Goal: Task Accomplishment & Management: Complete application form

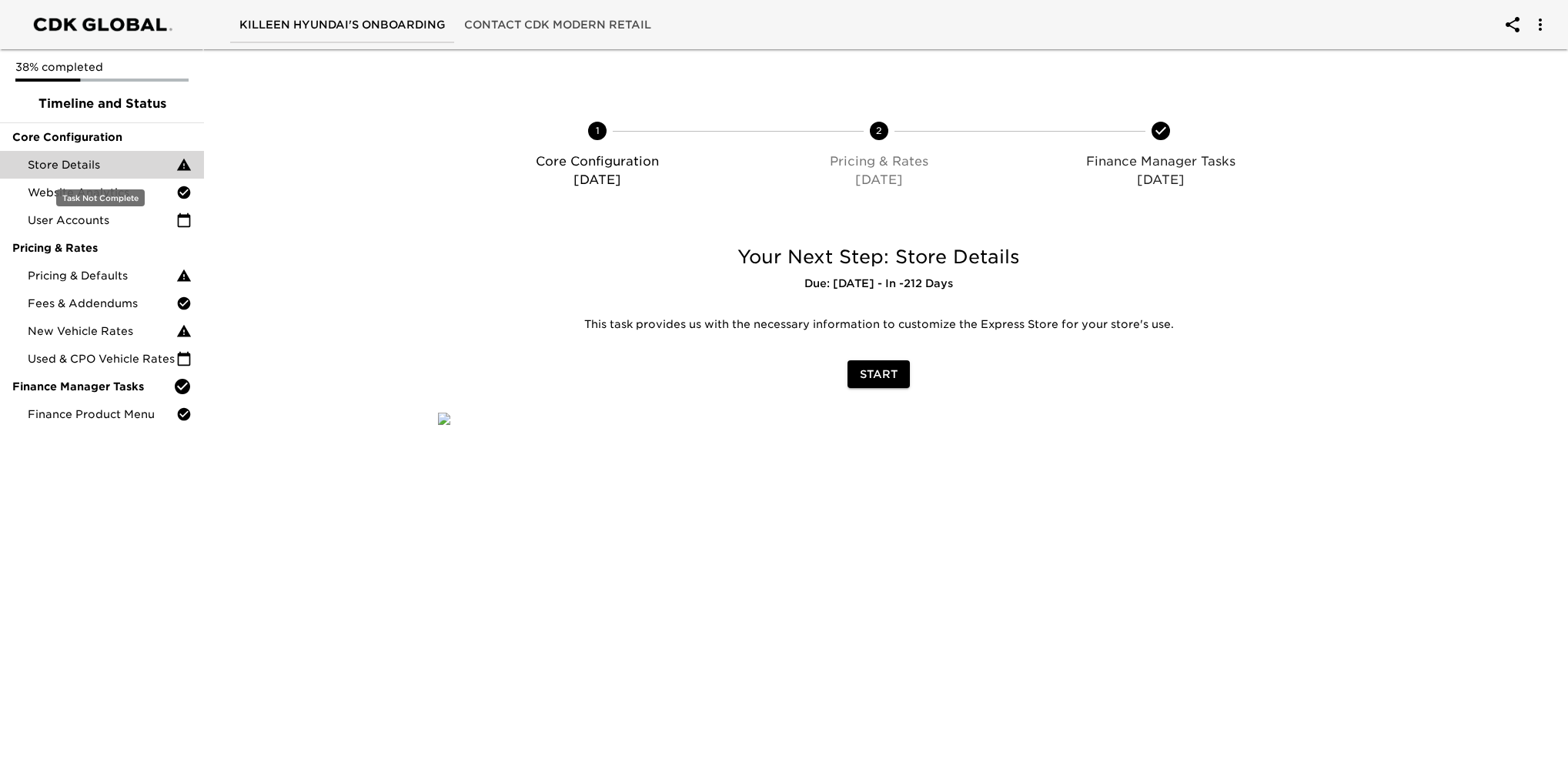
click at [90, 164] on span "Store Details" at bounding box center [102, 165] width 148 height 15
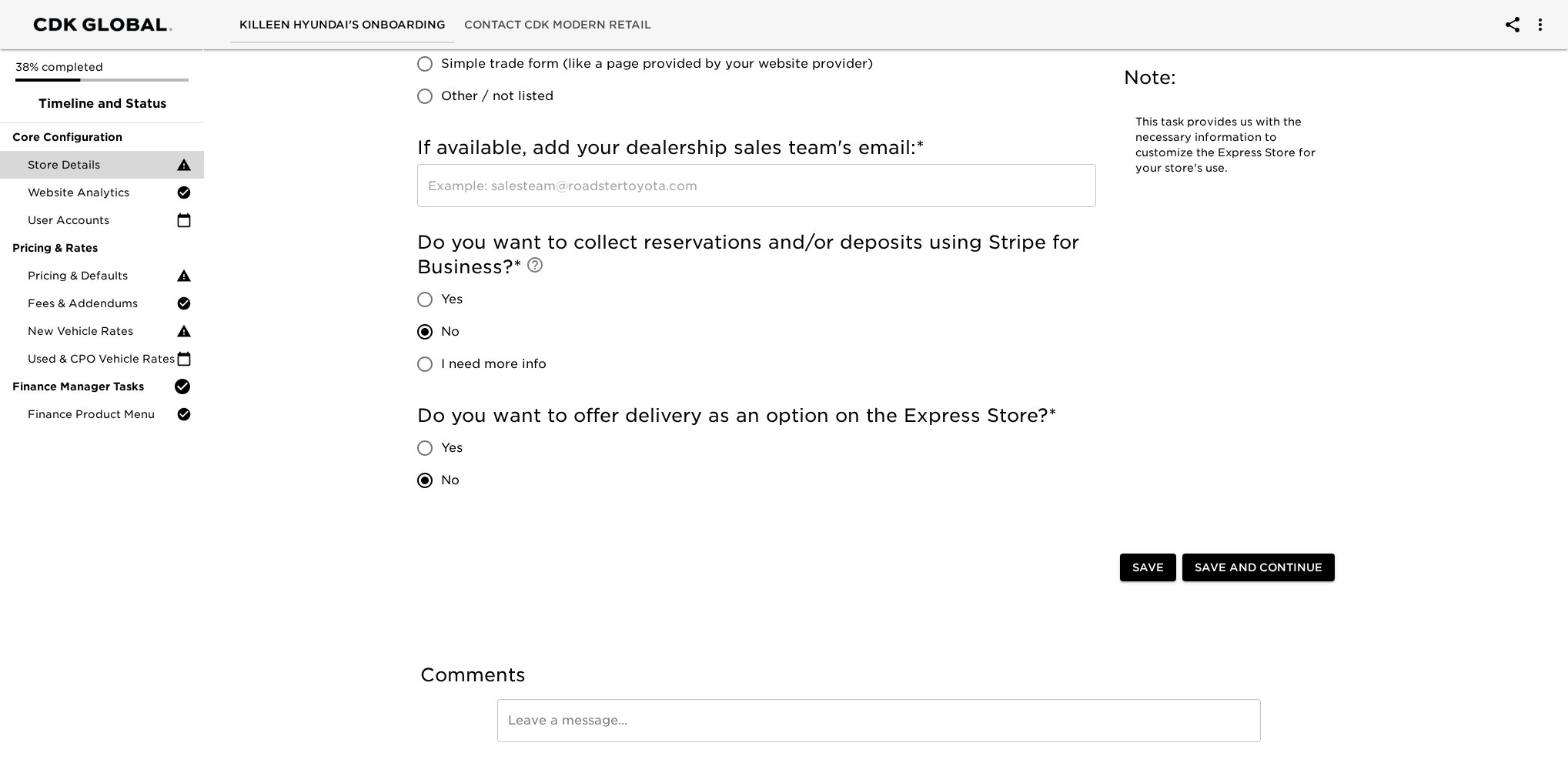
scroll to position [2908, 0]
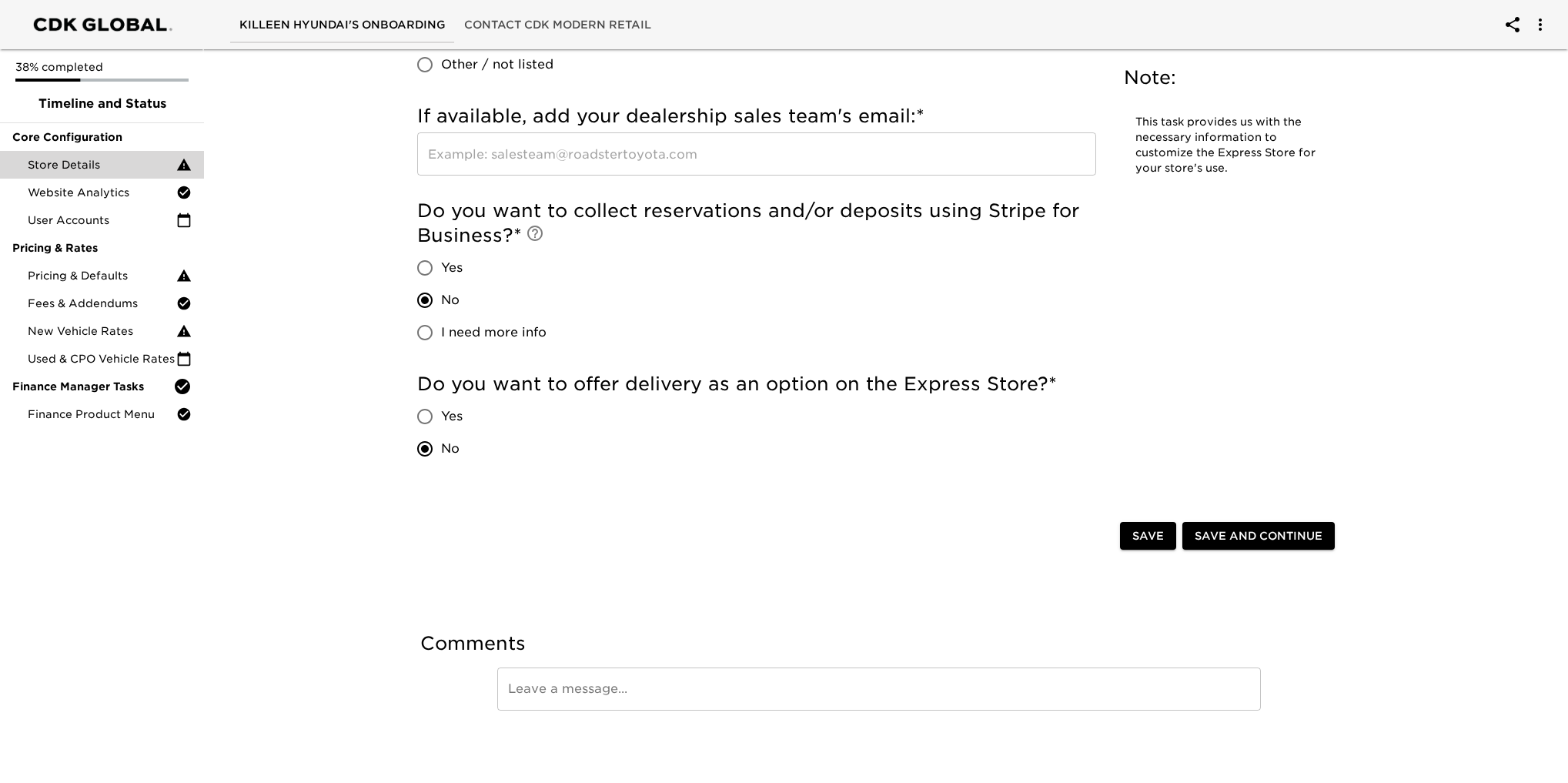
click at [1230, 534] on span "Save and Continue" at bounding box center [1258, 536] width 127 height 19
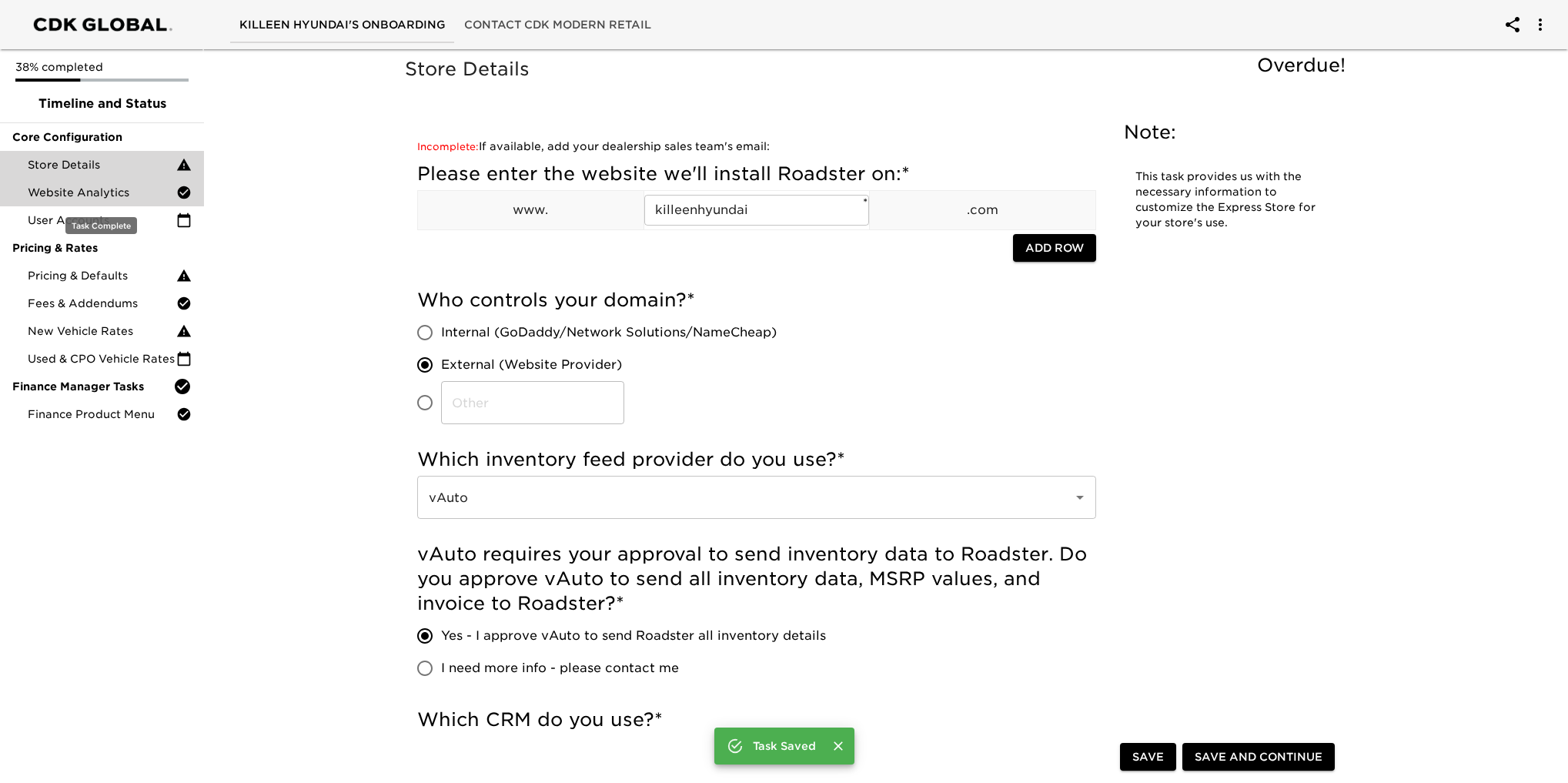
click at [113, 191] on span "Website Analytics" at bounding box center [102, 192] width 148 height 15
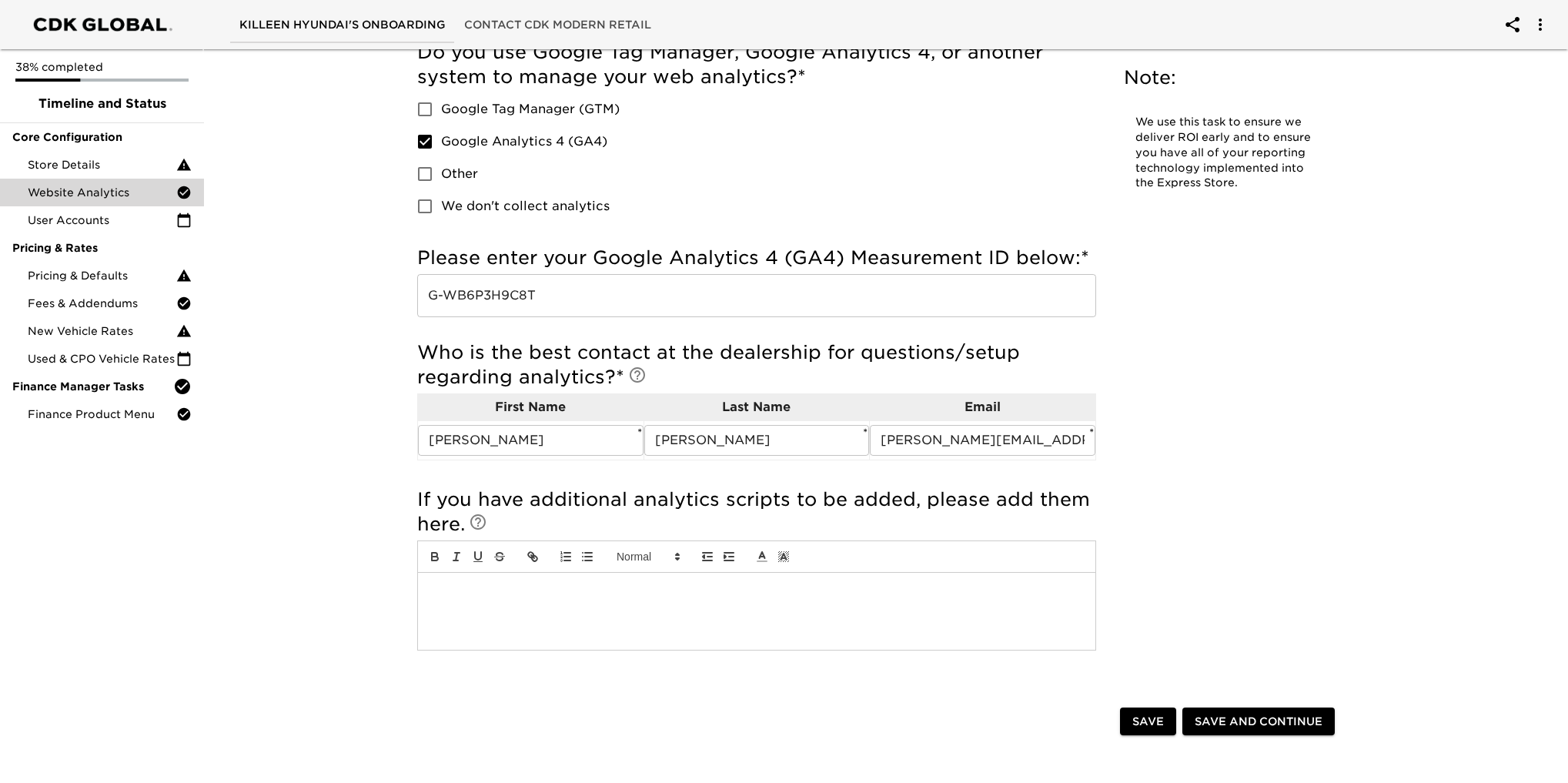
scroll to position [231, 0]
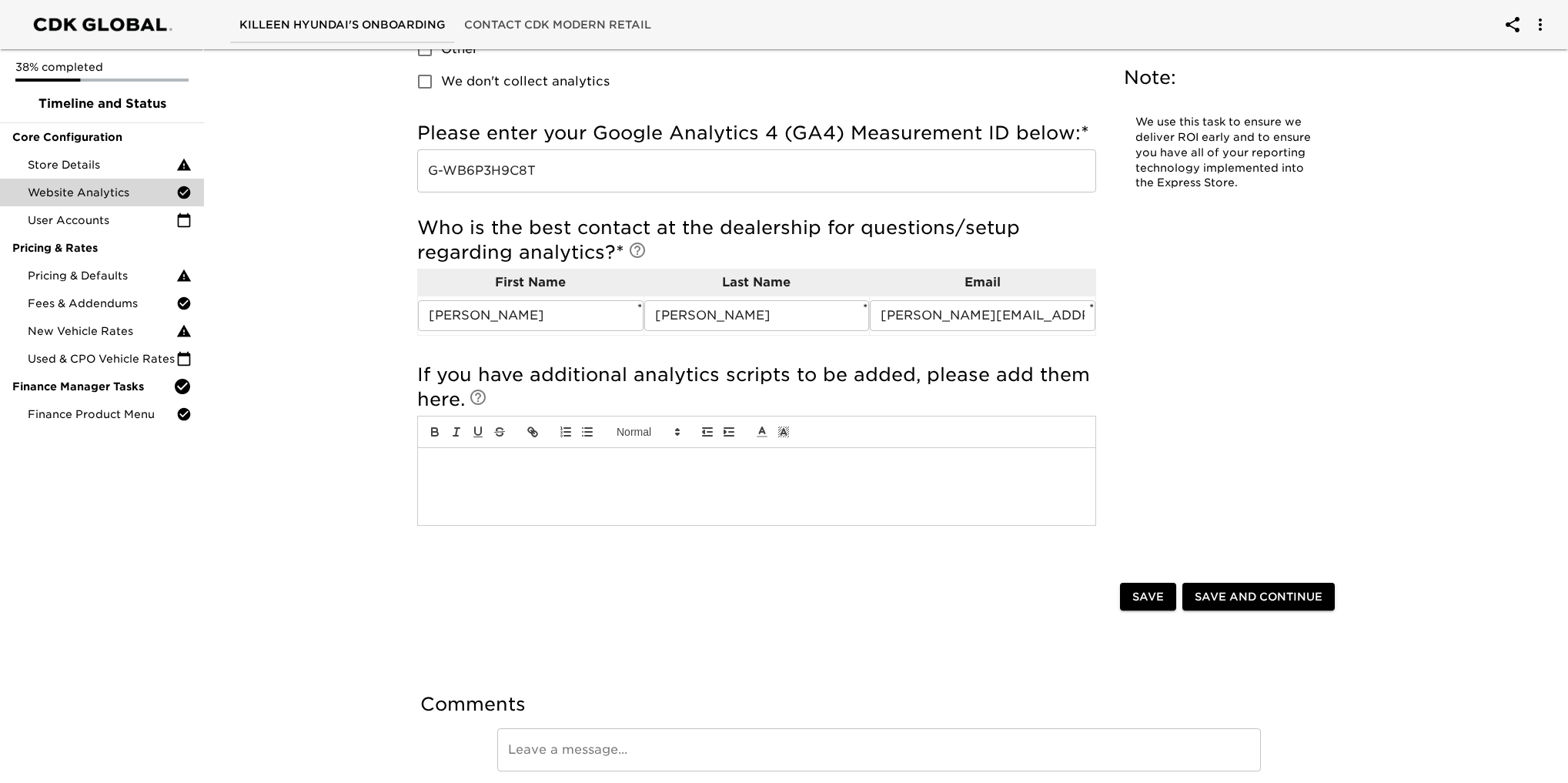
click at [1249, 596] on span "Save and Continue" at bounding box center [1258, 597] width 127 height 19
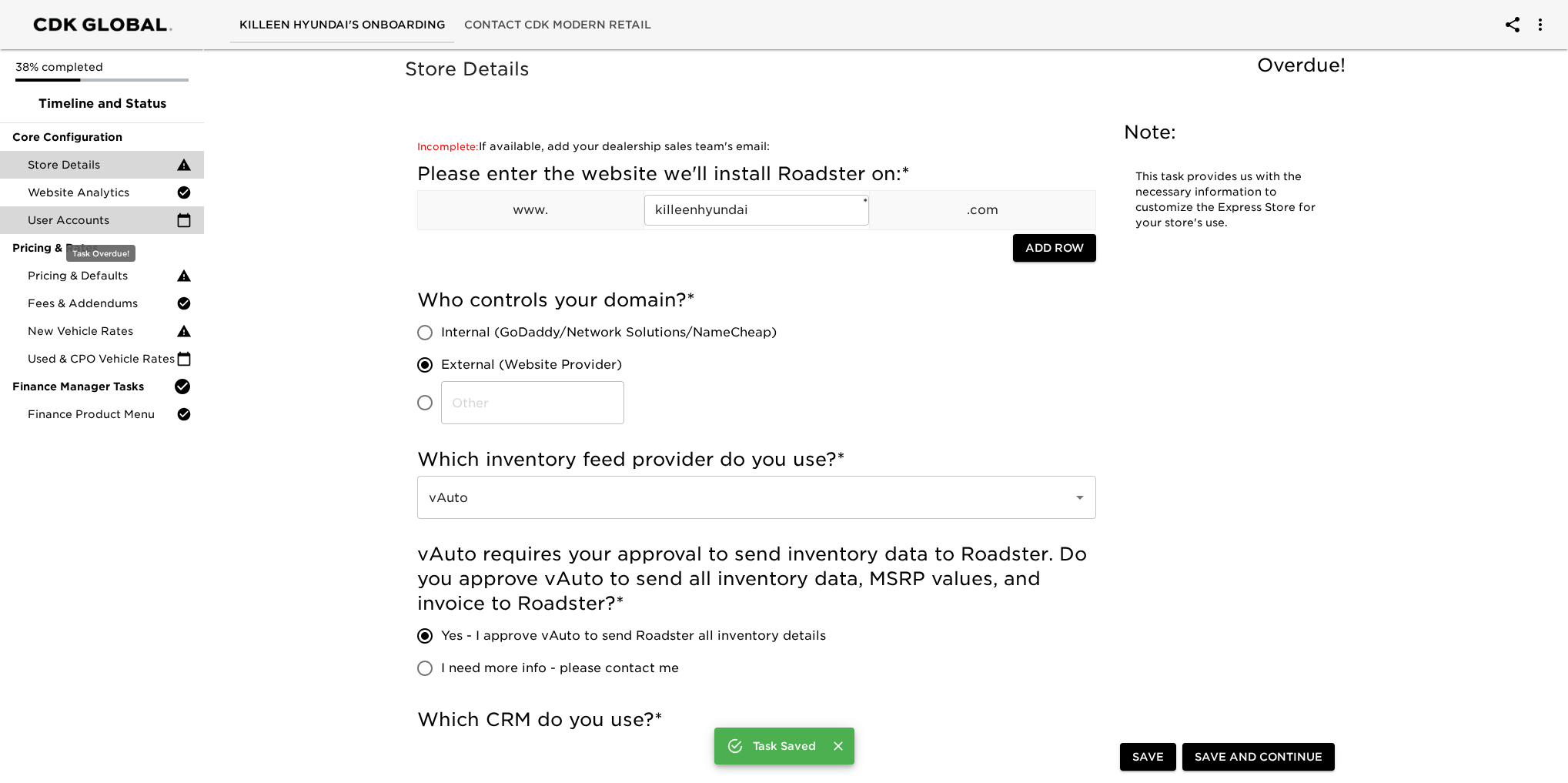
click at [71, 222] on span "User Accounts" at bounding box center [102, 220] width 148 height 15
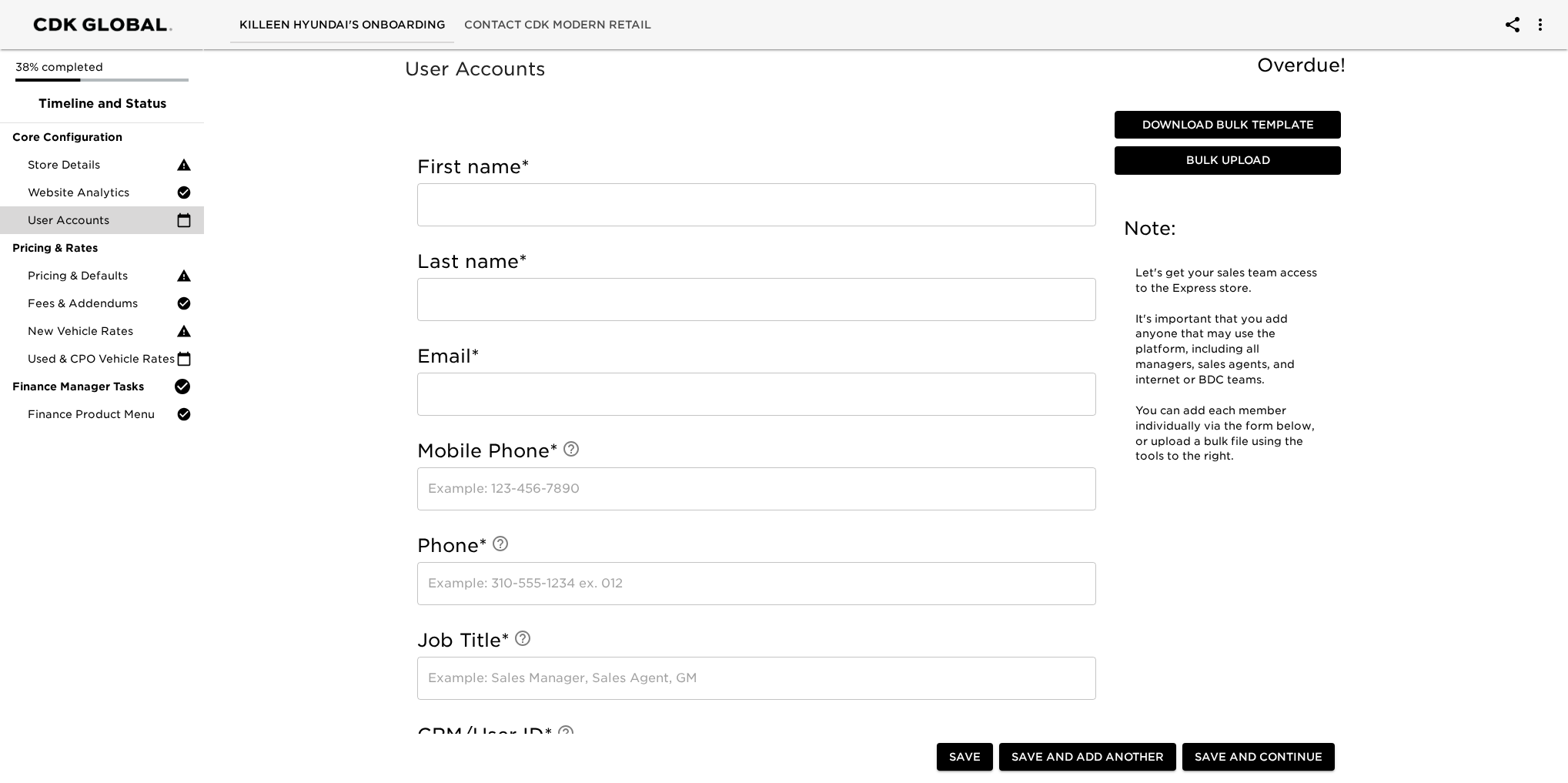
click at [1222, 118] on span "Download Bulk Template" at bounding box center [1227, 125] width 214 height 19
click at [1248, 153] on span "Bulk Upload" at bounding box center [1227, 160] width 214 height 19
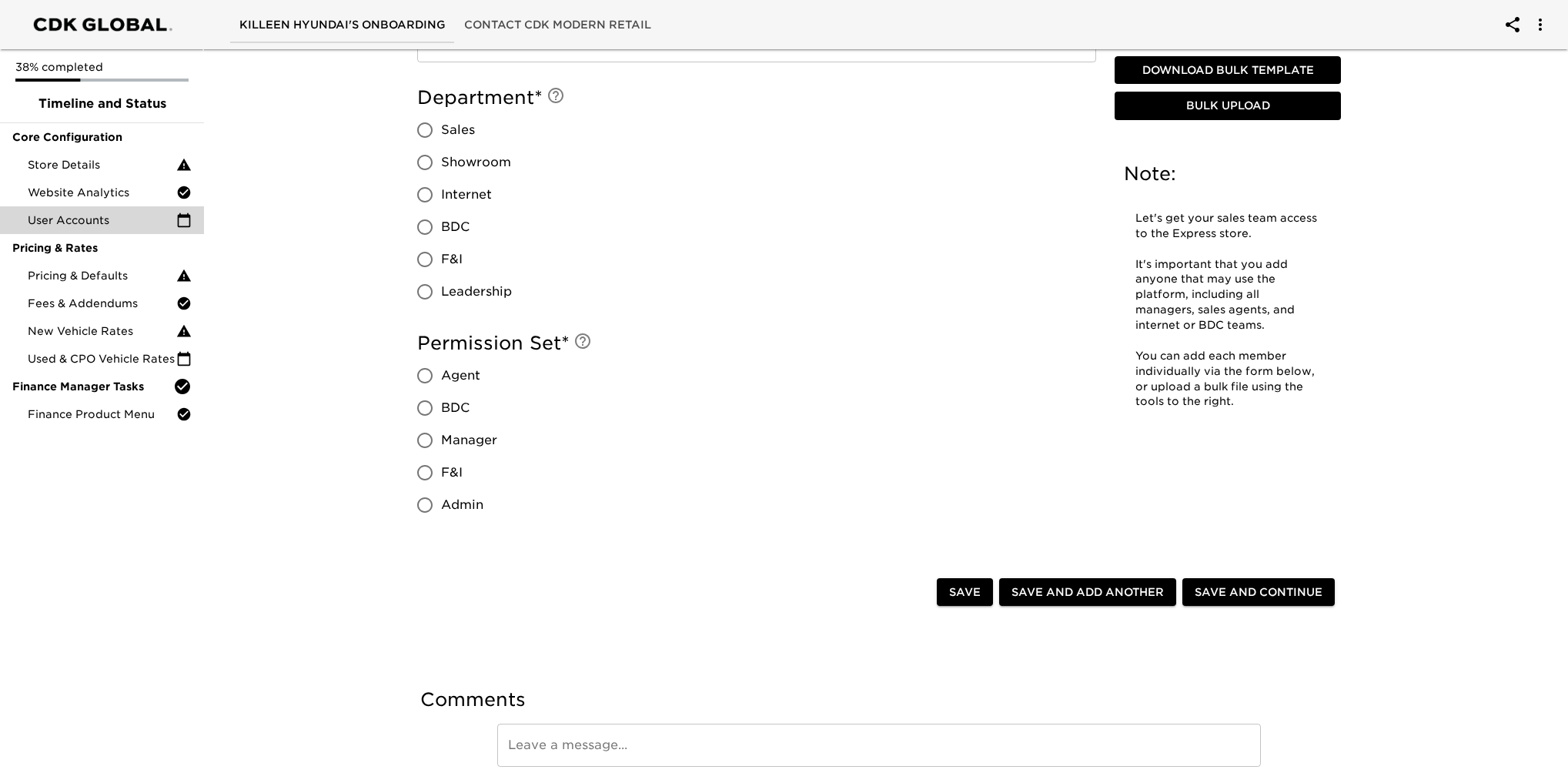
scroll to position [1219, 0]
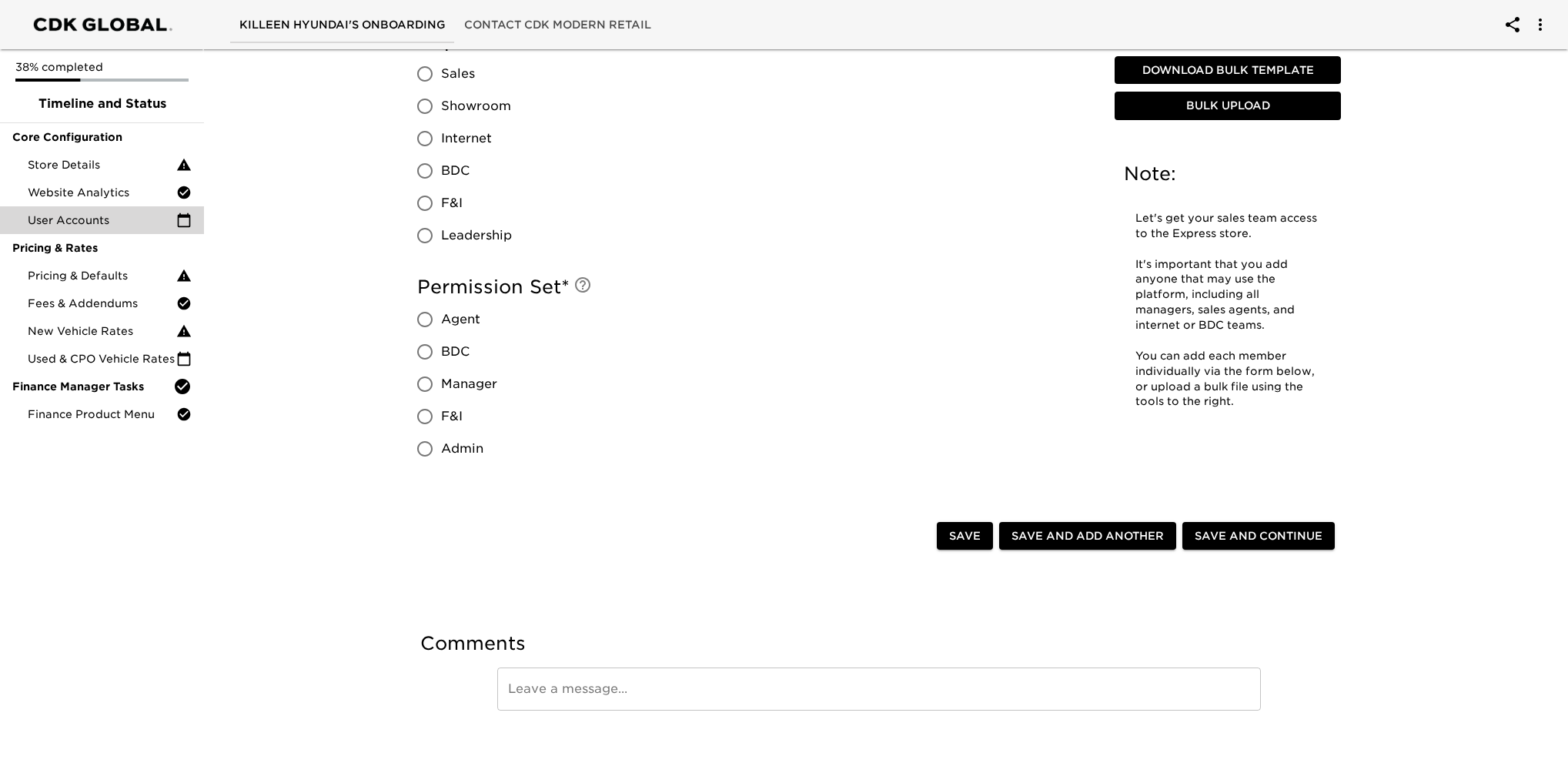
click at [969, 533] on span "Save" at bounding box center [964, 536] width 32 height 19
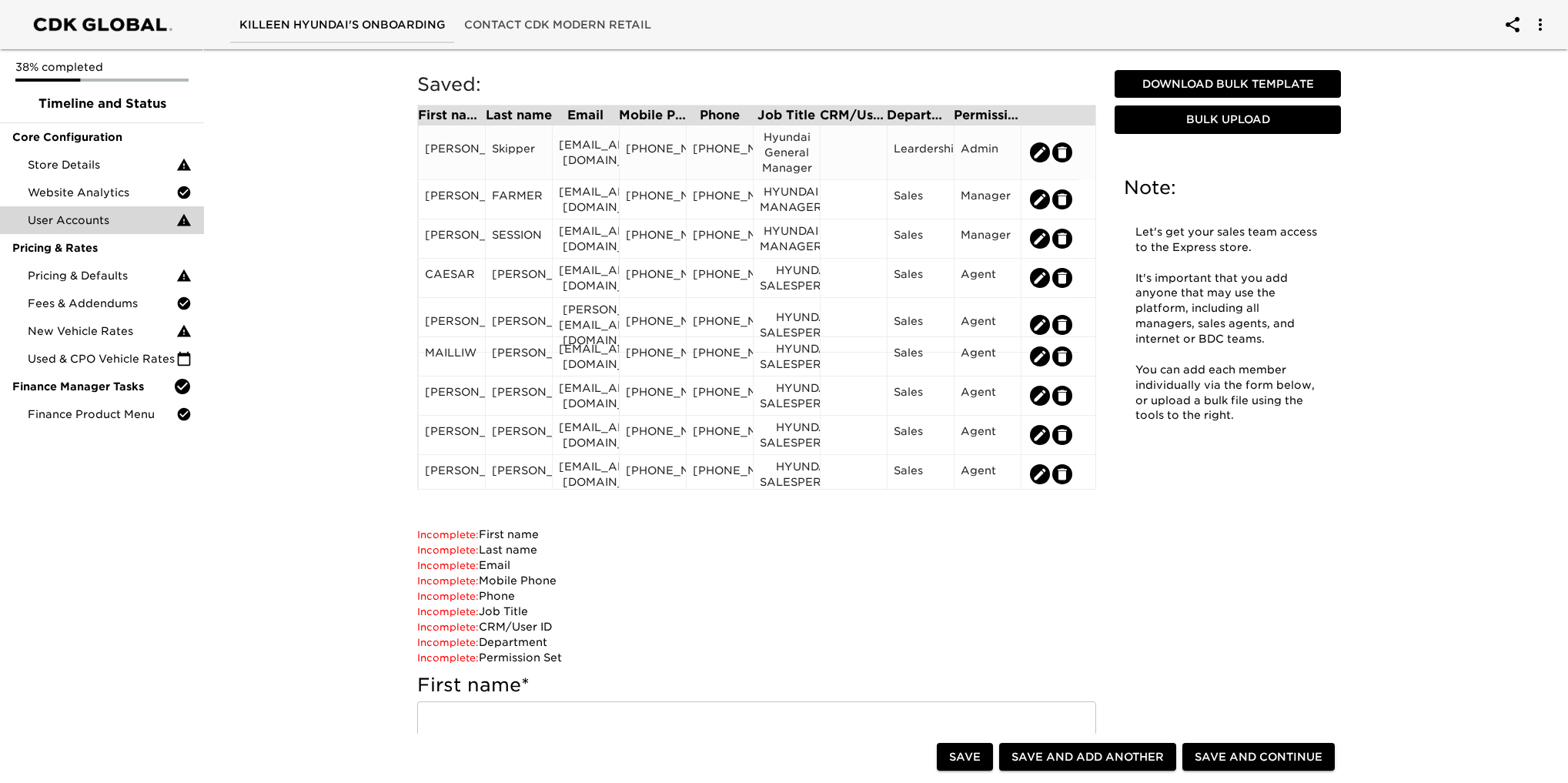
scroll to position [0, 0]
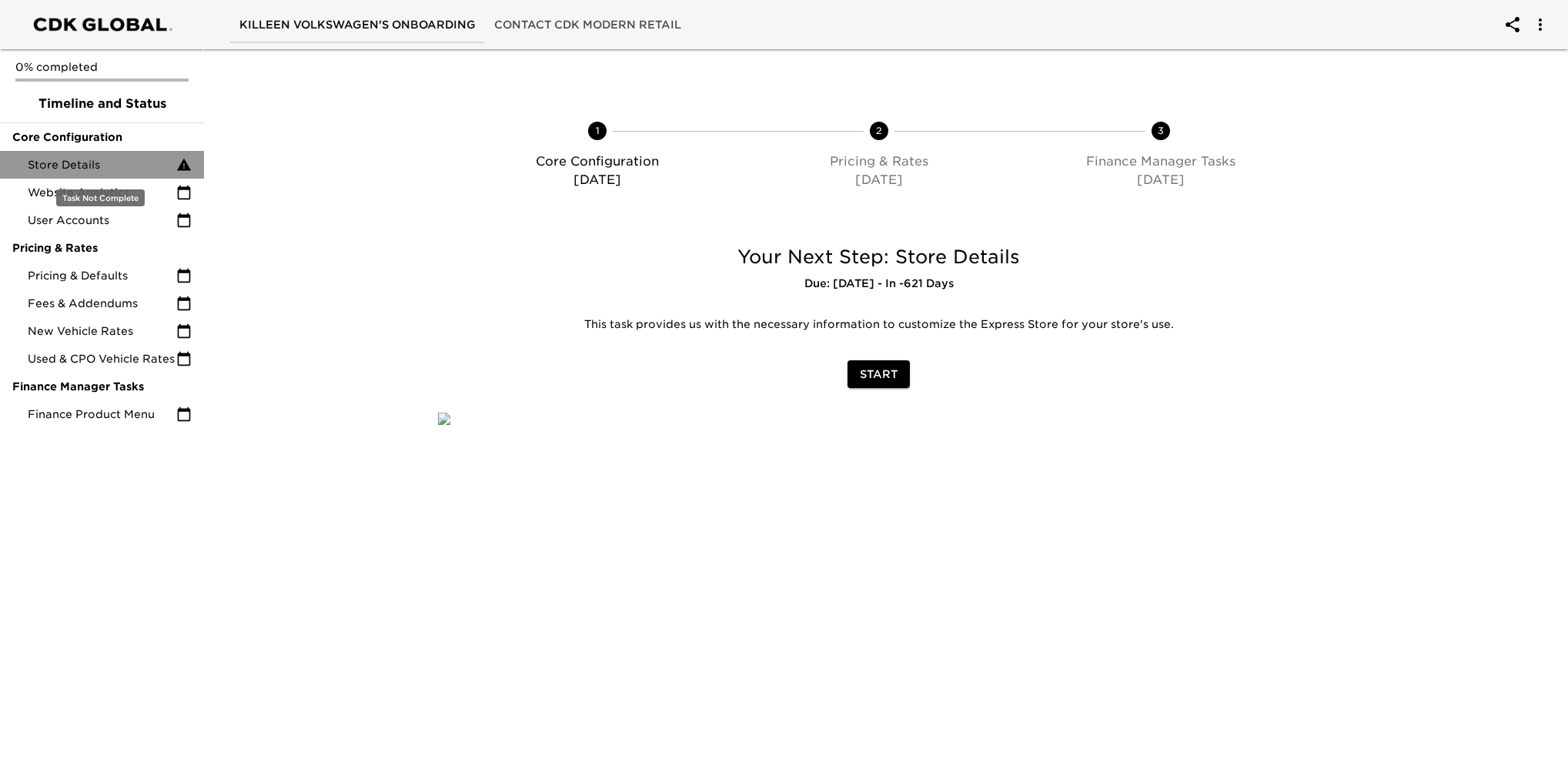
click at [89, 160] on span "Store Details" at bounding box center [102, 165] width 148 height 15
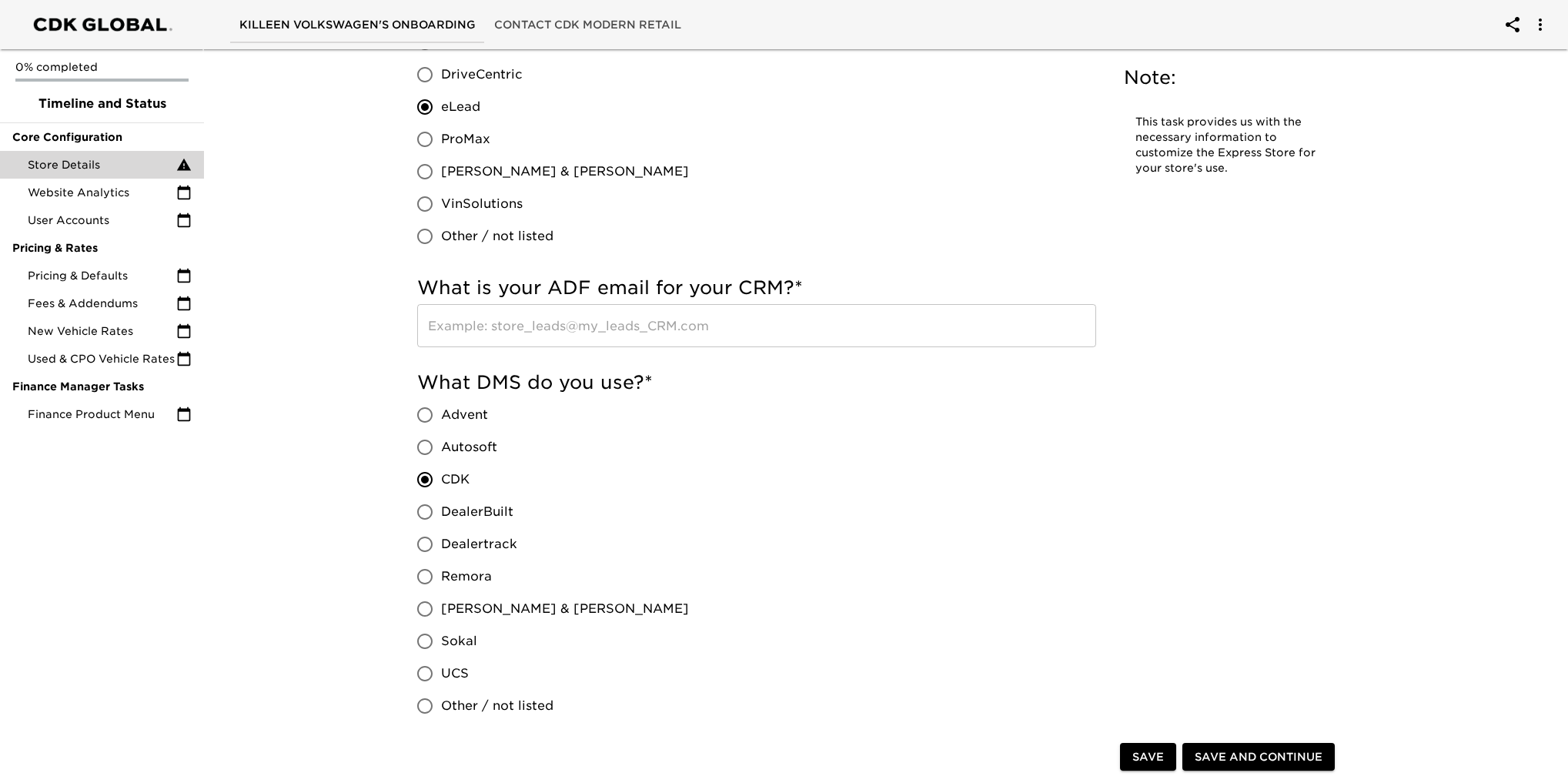
scroll to position [847, 0]
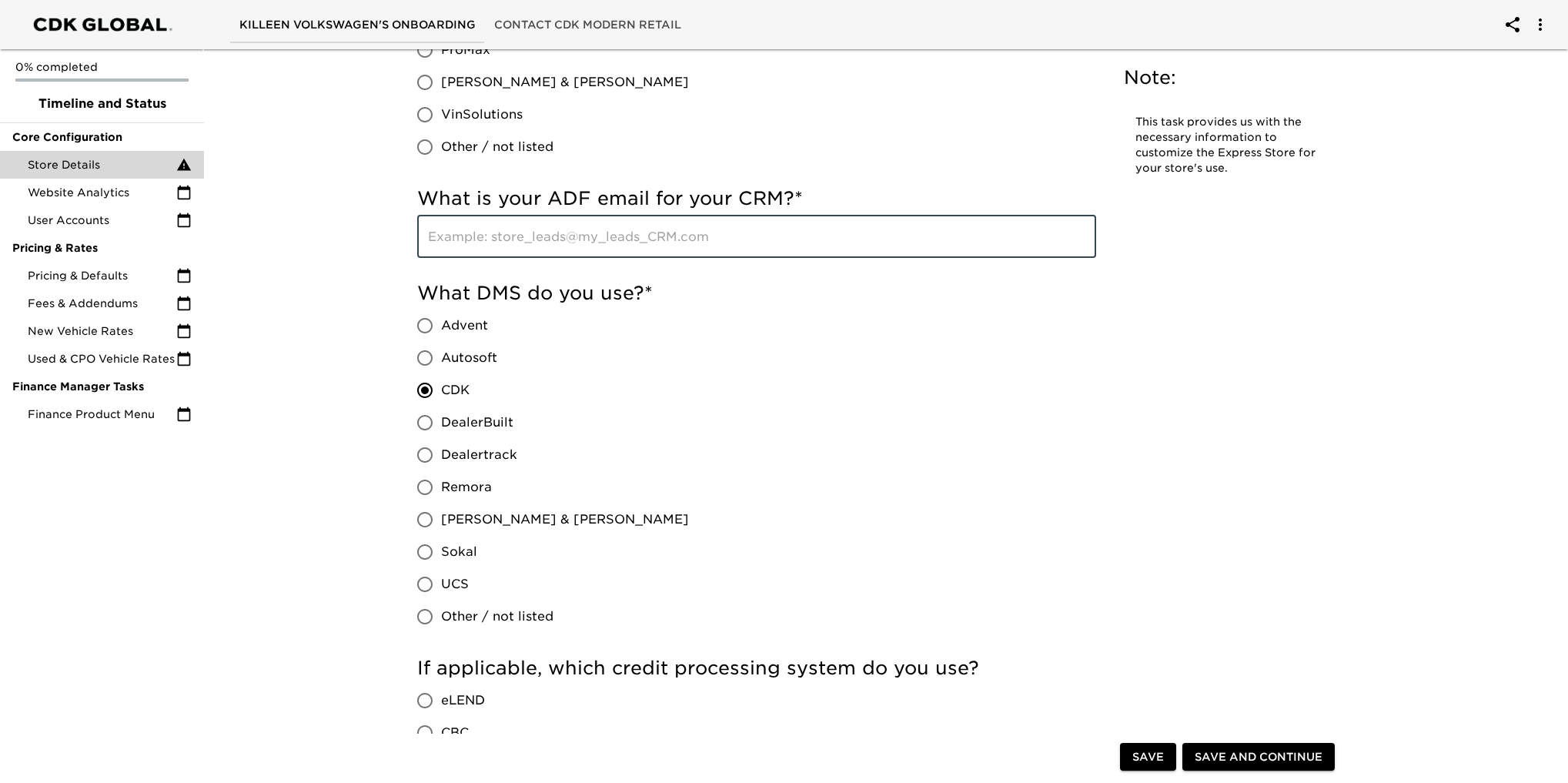
click at [519, 229] on input "text" at bounding box center [756, 237] width 679 height 43
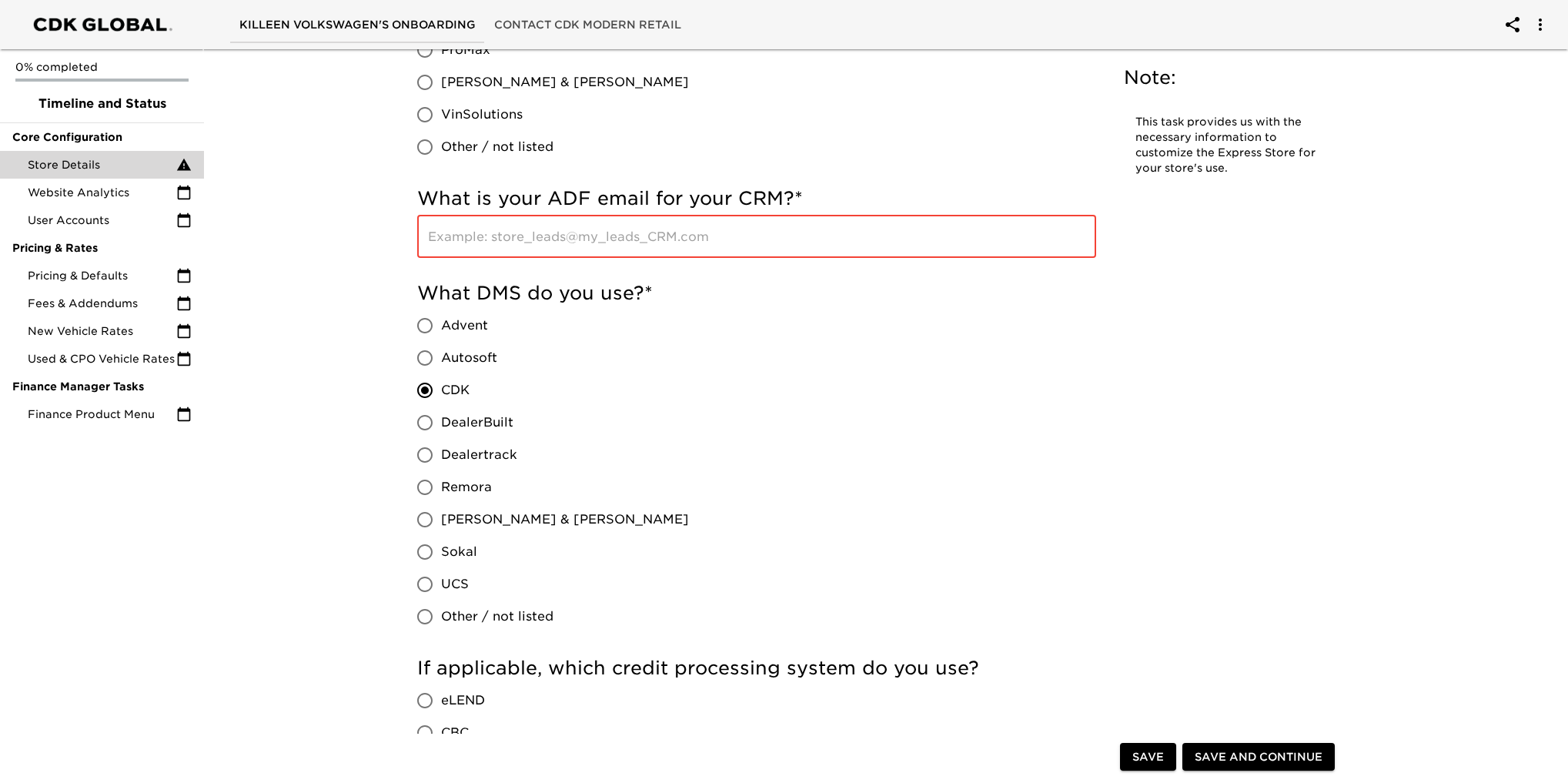
click at [620, 245] on input "text" at bounding box center [756, 237] width 679 height 43
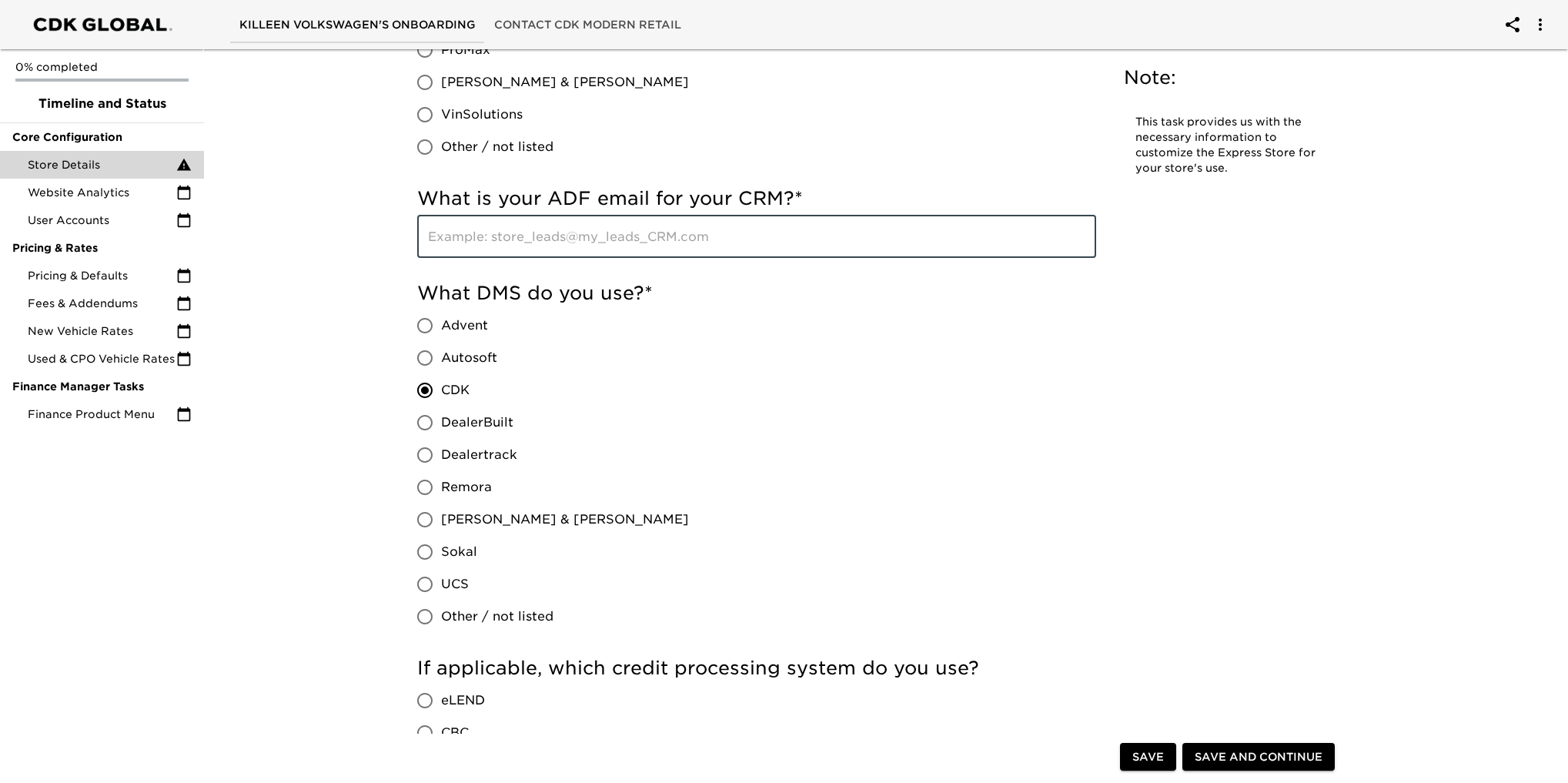
paste input "sales@killeenvolkswagen.edealerhub.com"
type input "sales@killeenvolkswagen.edealerhub.com"
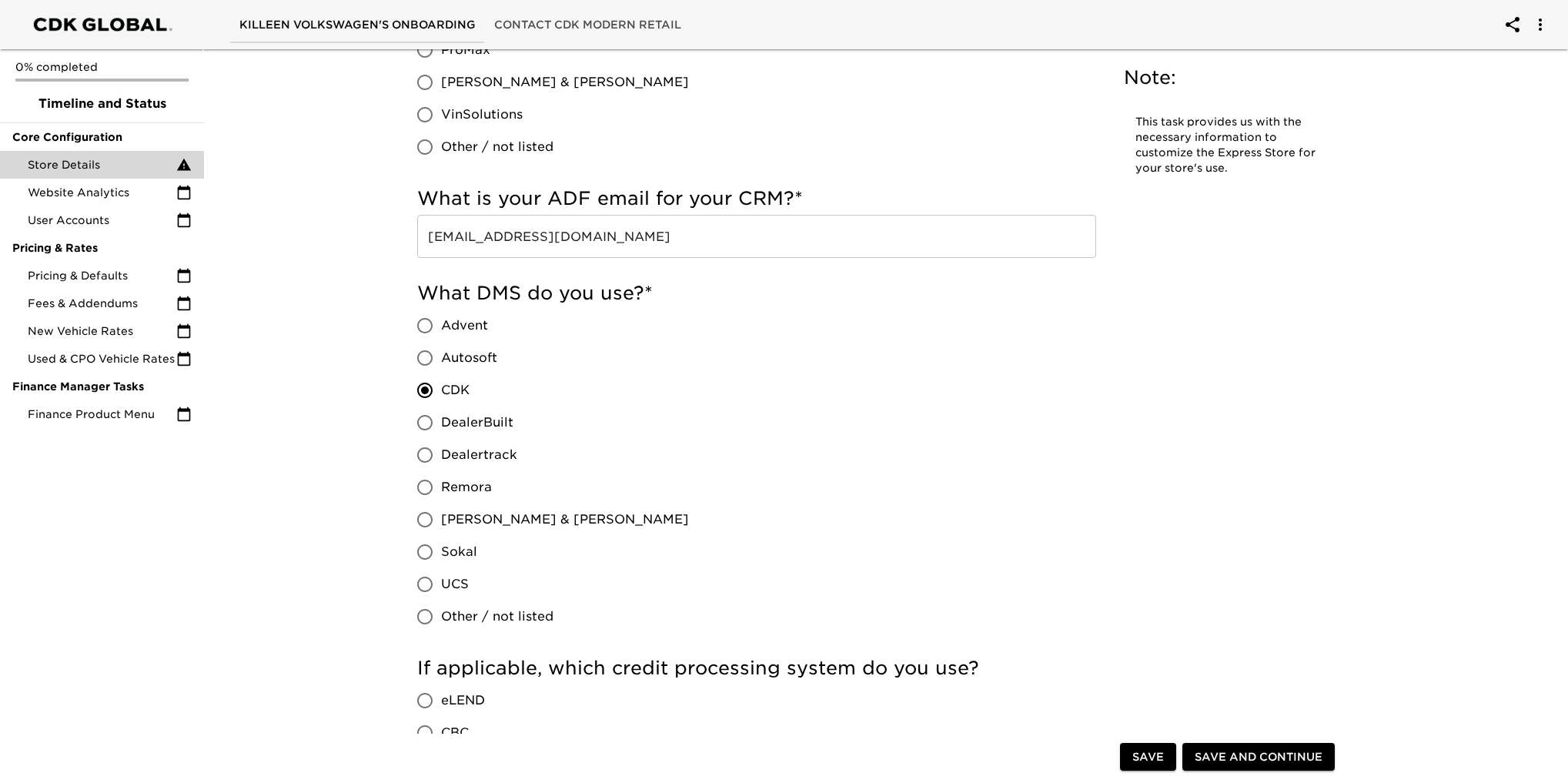
click at [762, 329] on div "What DMS do you use? * Advent Autosoft CDK DealerBuilt Dealertrack Remora Reyno…" at bounding box center [756, 457] width 679 height 352
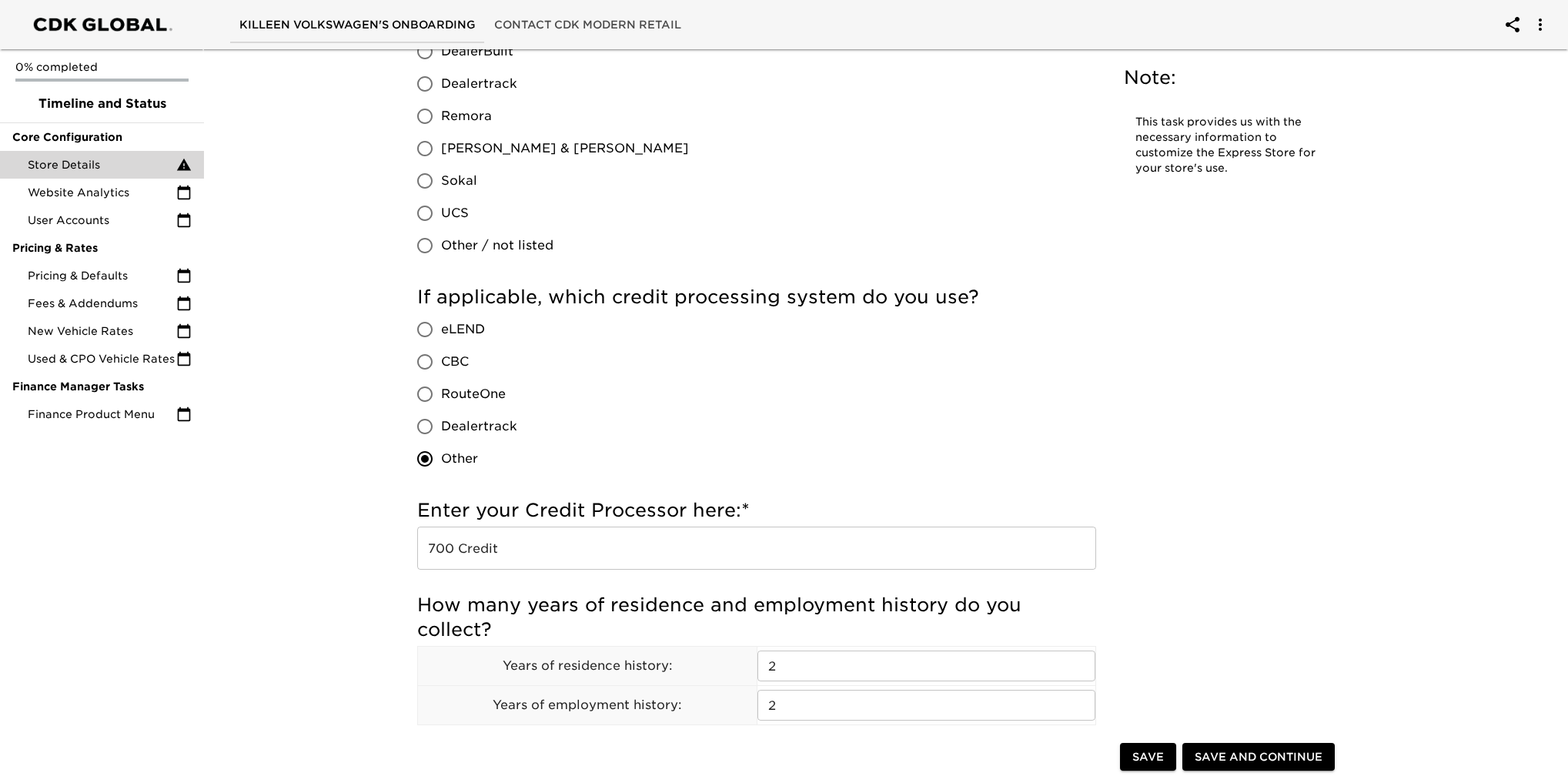
scroll to position [1309, 0]
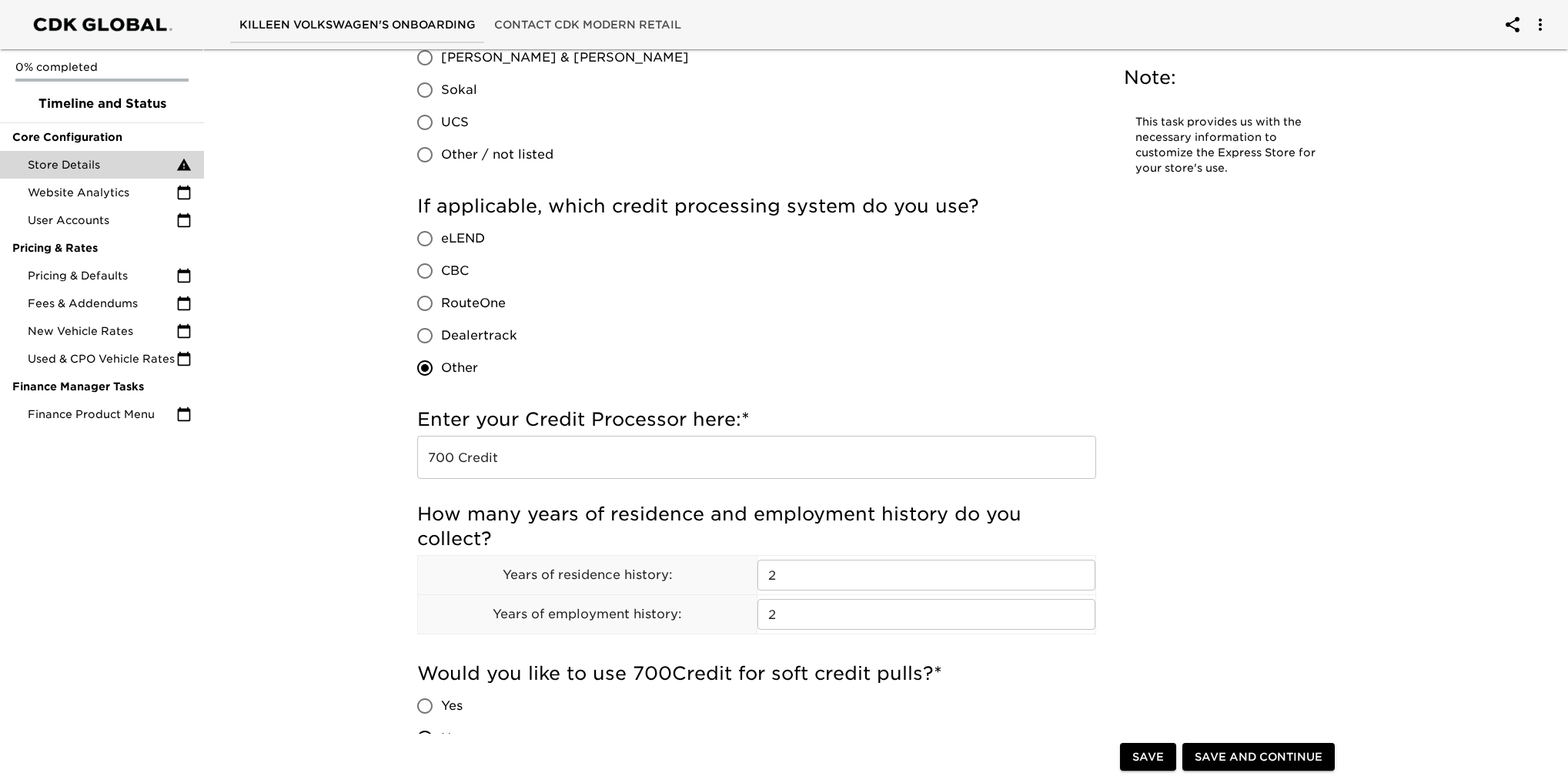
click at [431, 307] on input "RouteOne" at bounding box center [425, 304] width 33 height 33
radio input "true"
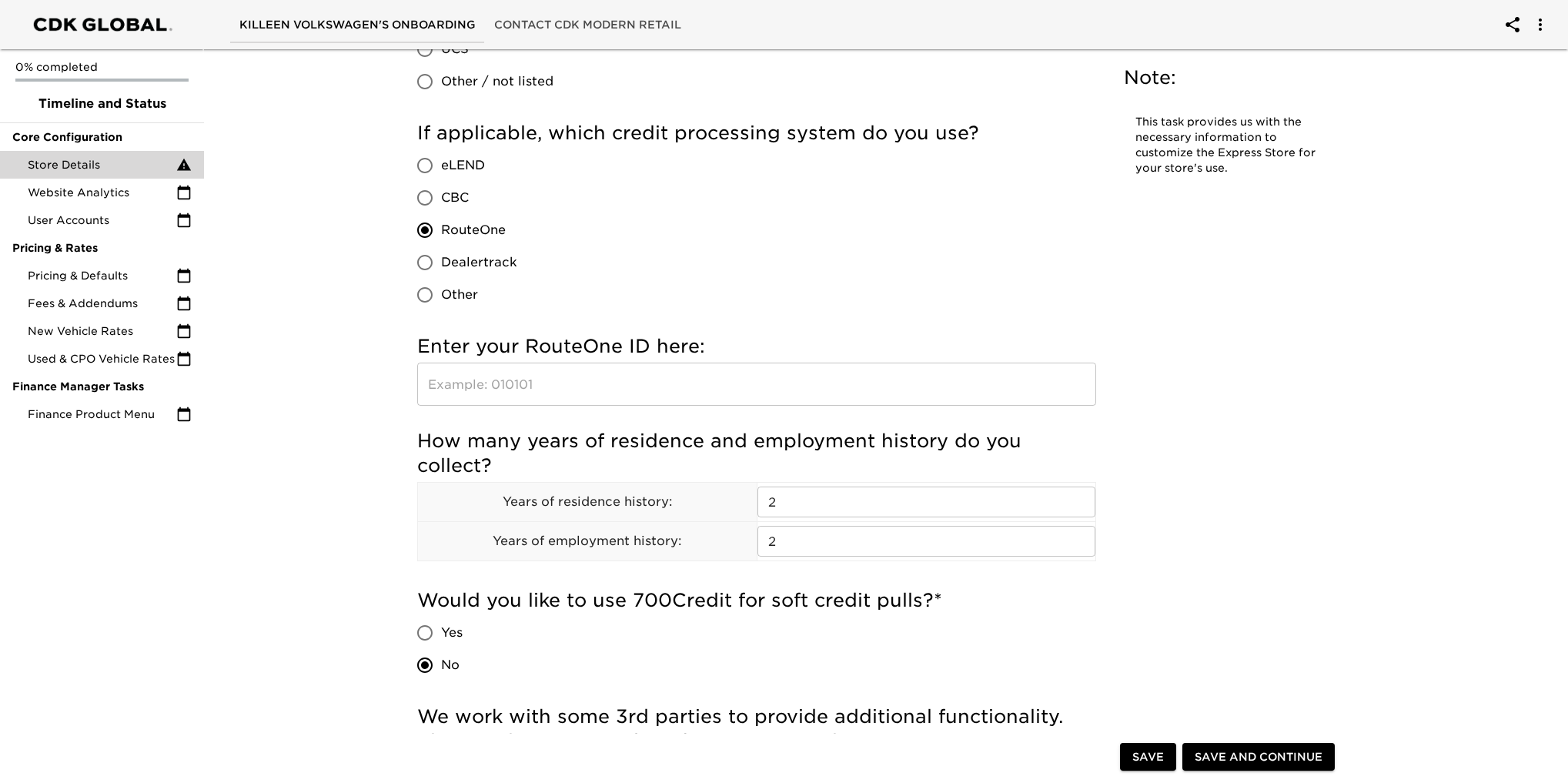
scroll to position [1386, 0]
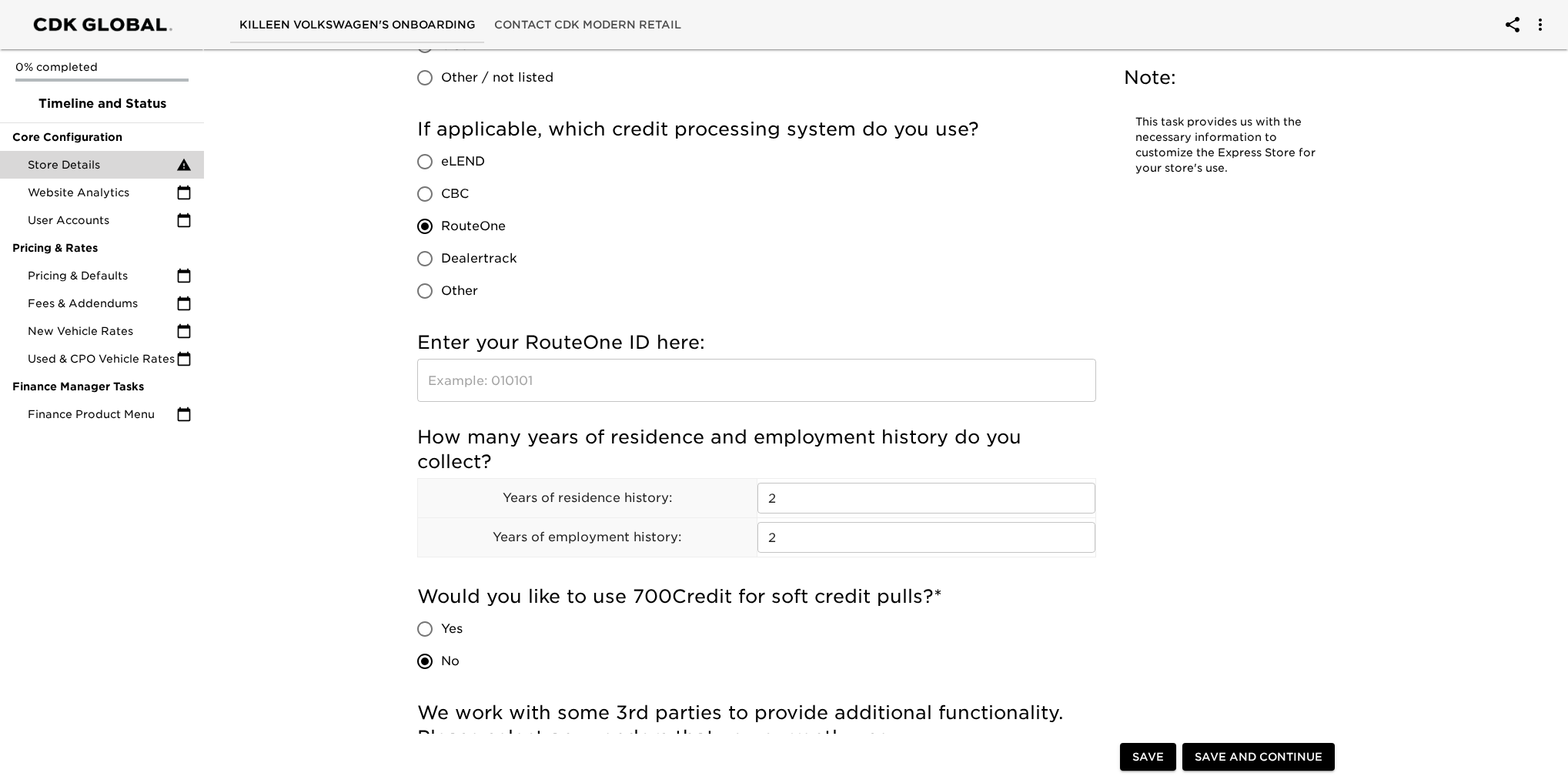
click at [522, 382] on input "text" at bounding box center [756, 381] width 679 height 43
click at [530, 373] on input "text" at bounding box center [756, 381] width 679 height 43
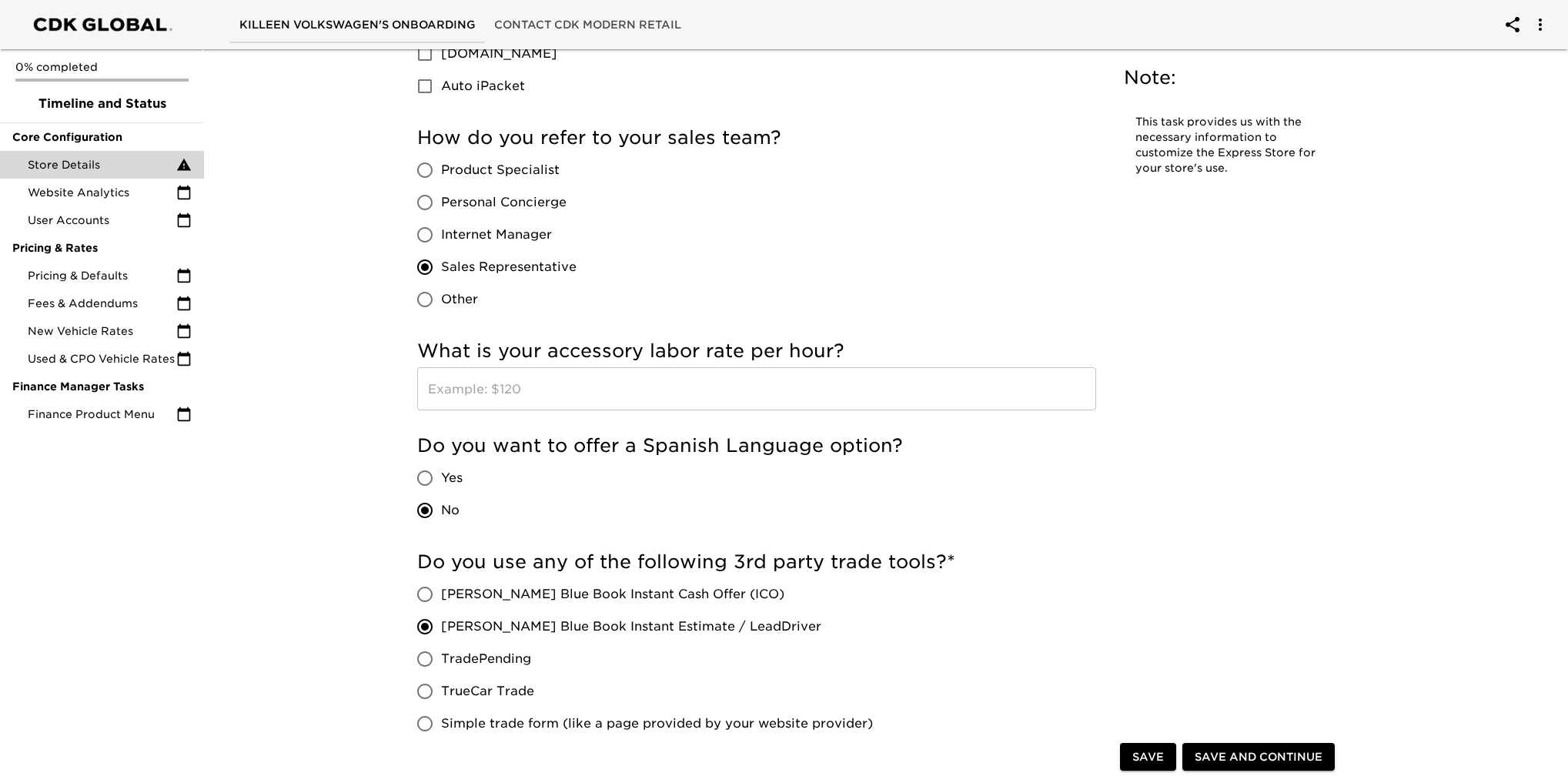
scroll to position [2233, 0]
type input "YD3VJ"
click at [680, 387] on input "text" at bounding box center [756, 388] width 679 height 43
type input "$160"
click at [1075, 492] on div "Do you want to offer a Spanish Language option? Yes No" at bounding box center [756, 478] width 679 height 93
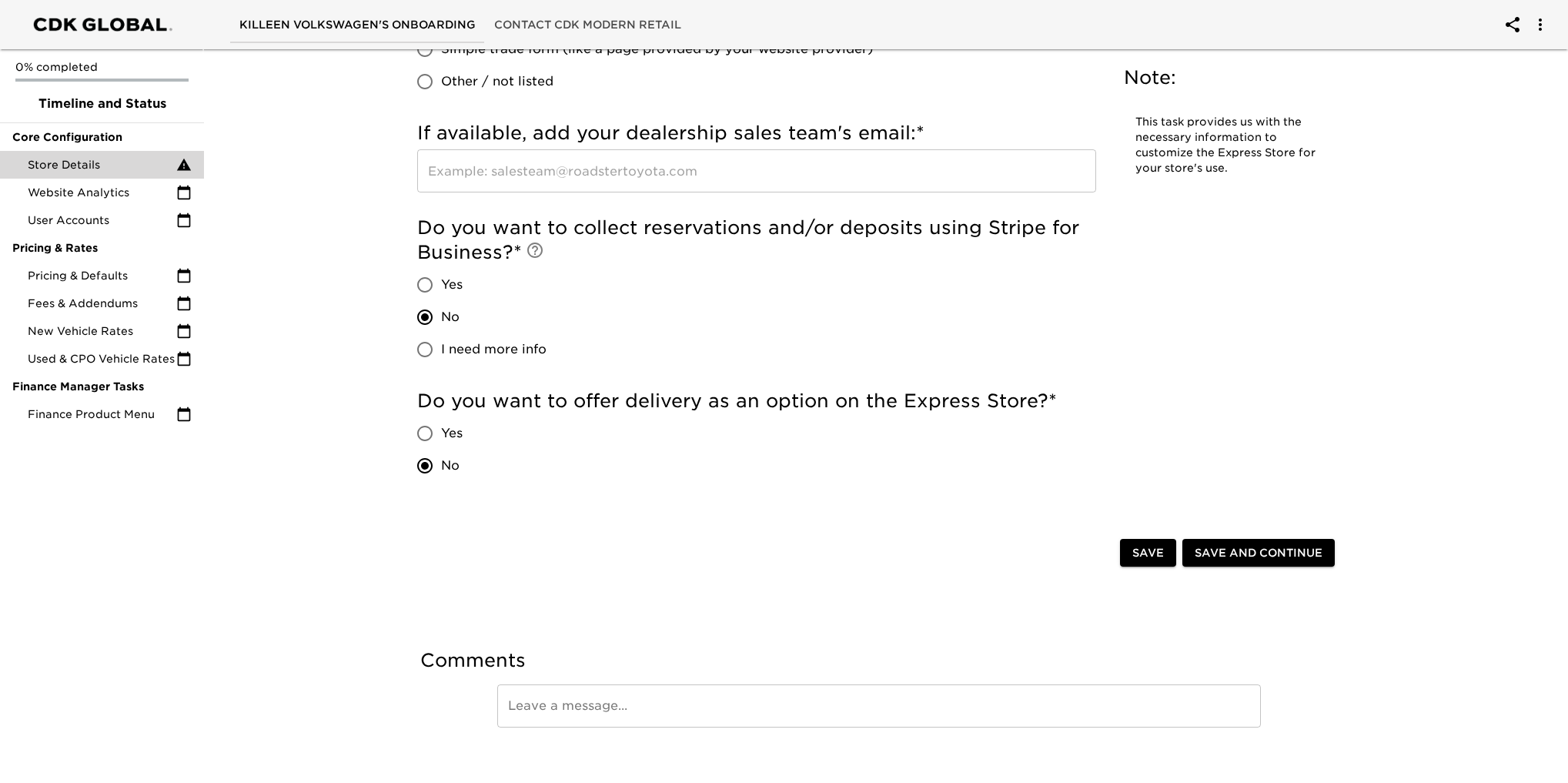
scroll to position [2923, 0]
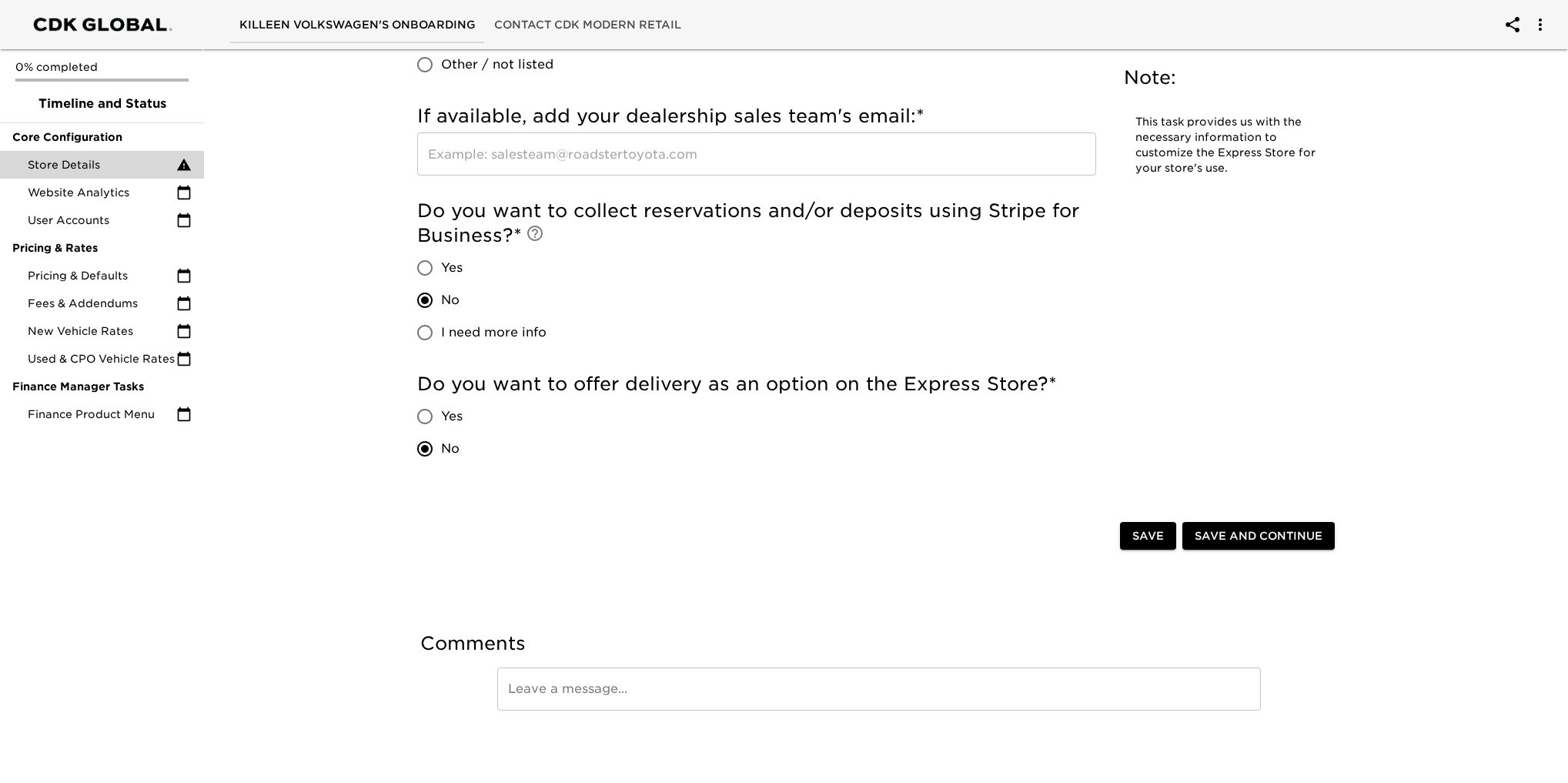
click at [1141, 545] on span "Save" at bounding box center [1148, 536] width 32 height 19
click at [1141, 533] on span "Save" at bounding box center [1148, 536] width 32 height 19
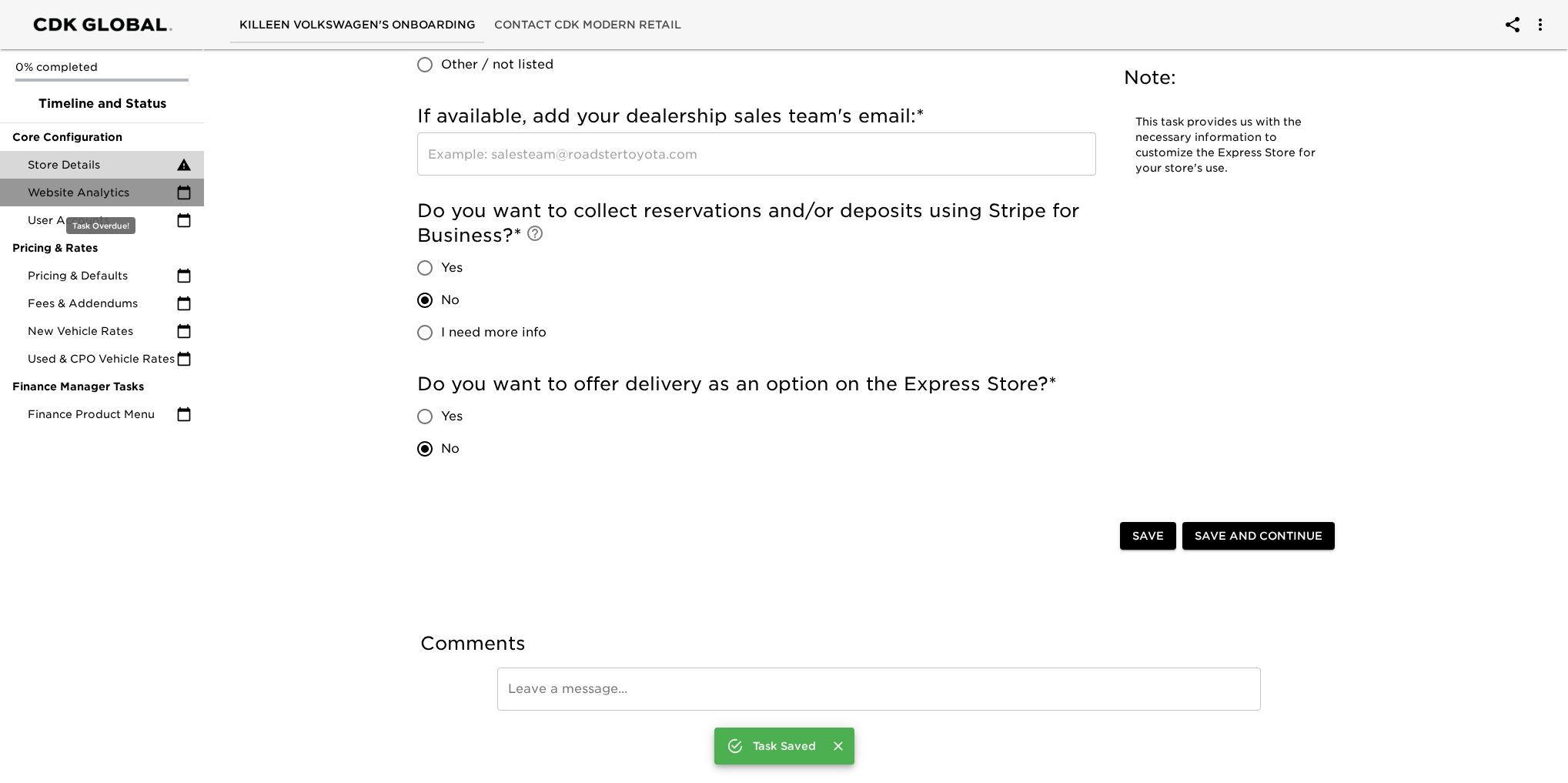
click at [112, 194] on span "Website Analytics" at bounding box center [102, 192] width 148 height 15
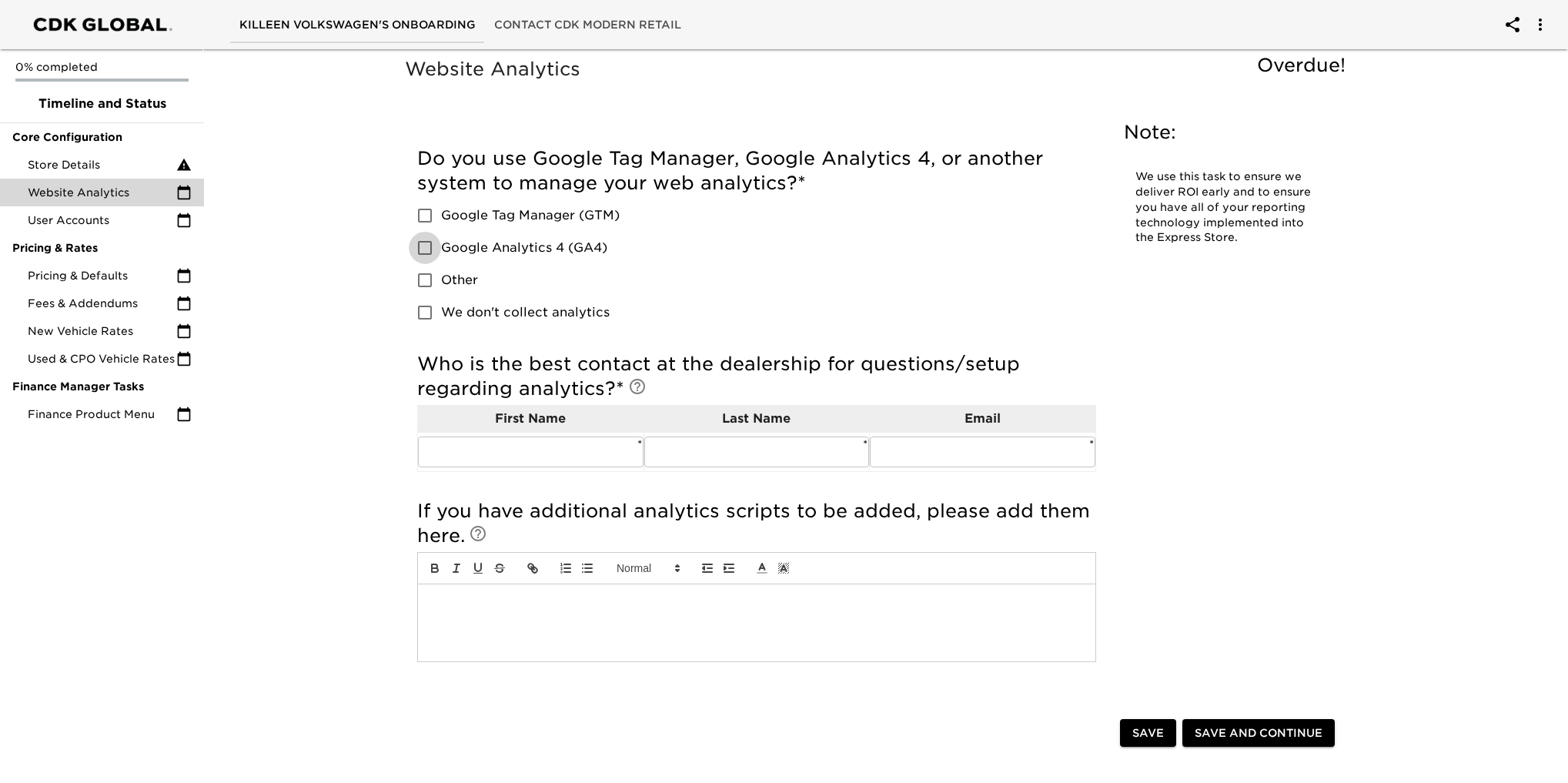
click at [428, 240] on input "Google Analytics 4 (GA4)" at bounding box center [425, 248] width 33 height 33
checkbox input "true"
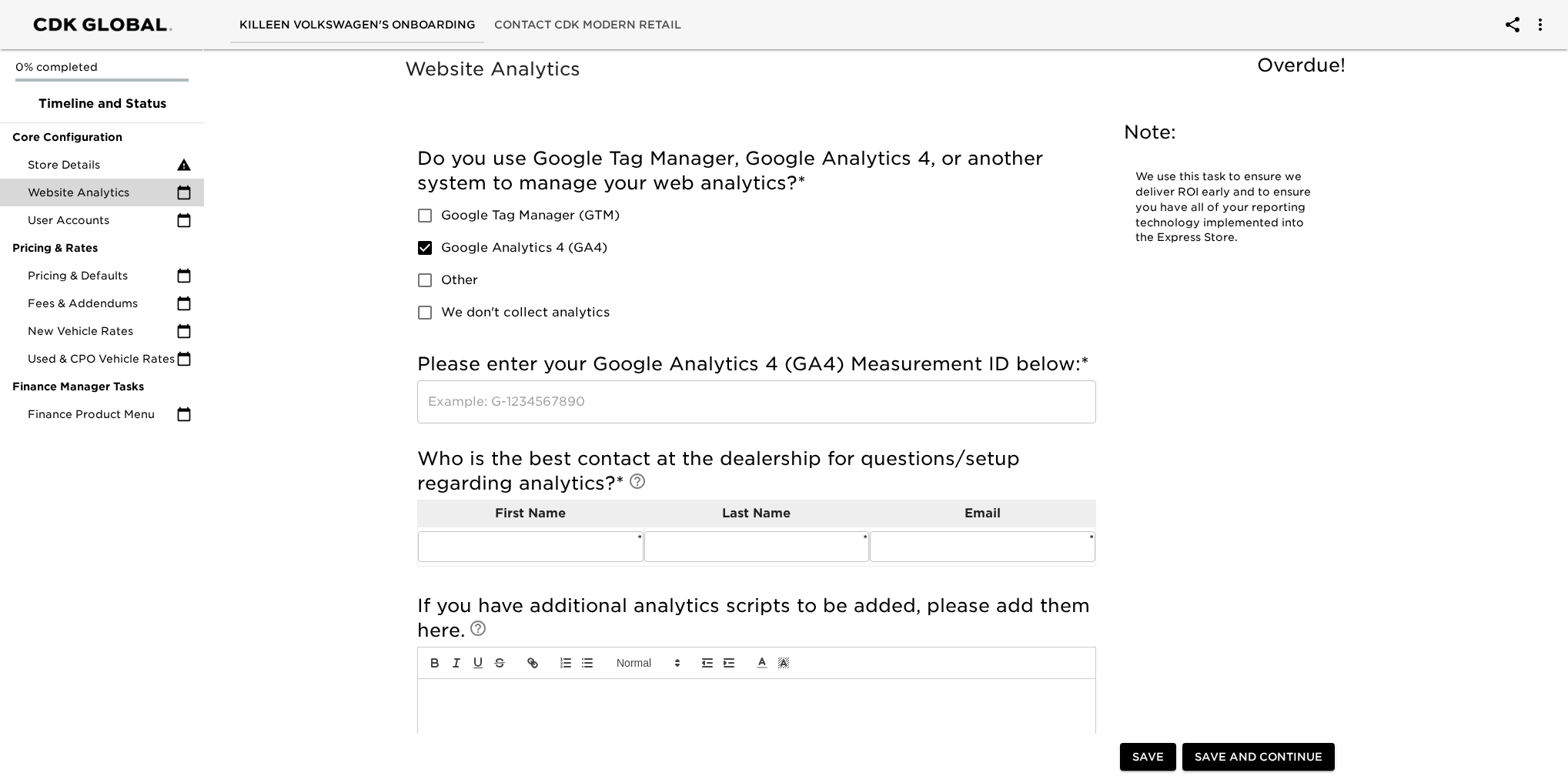
click at [523, 396] on input "text" at bounding box center [756, 402] width 679 height 43
click at [501, 413] on input "text" at bounding box center [756, 402] width 679 height 43
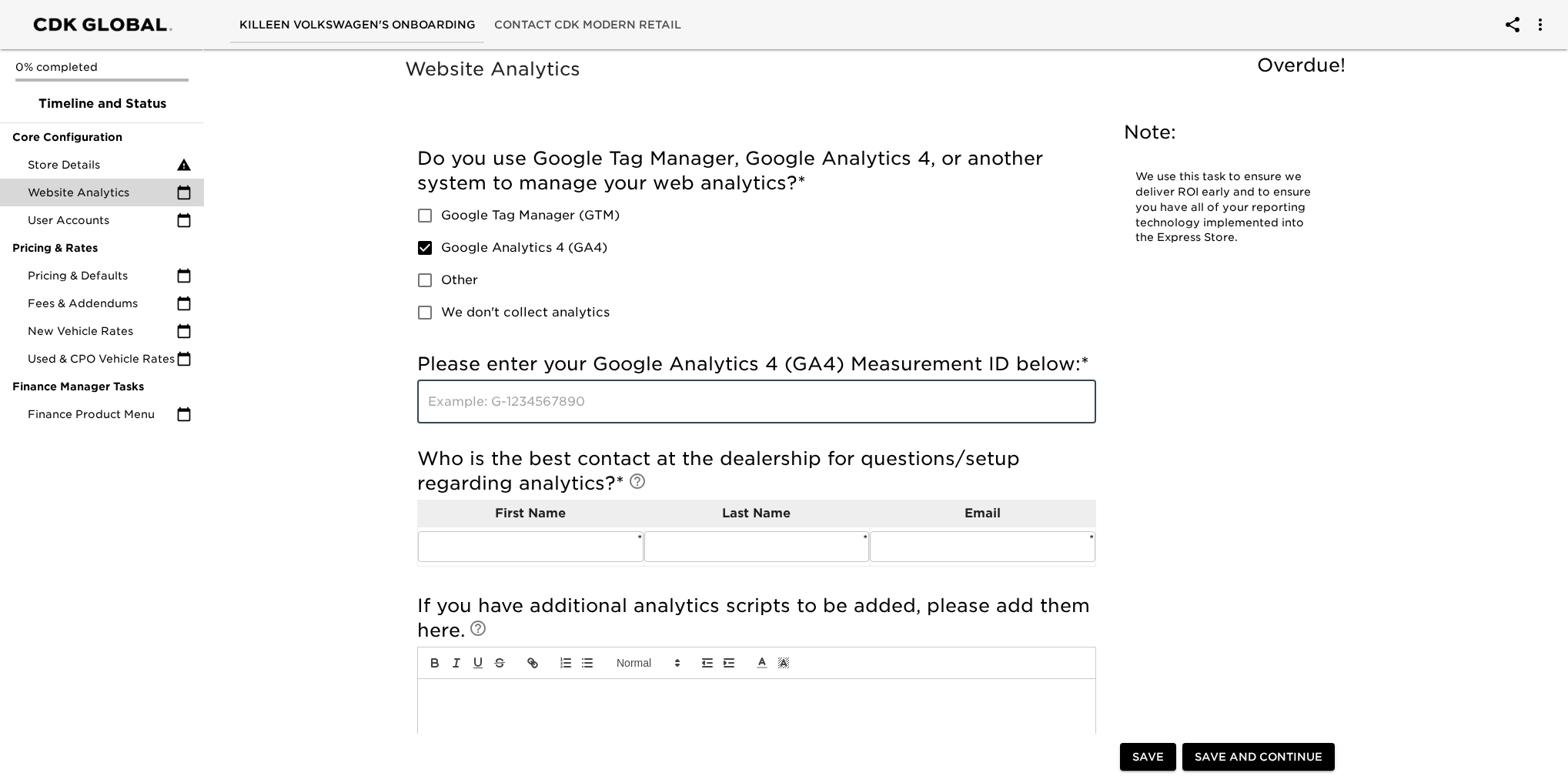
paste input "G-WB6P3H9C8T"
type input "G-WB6P3H9C8T"
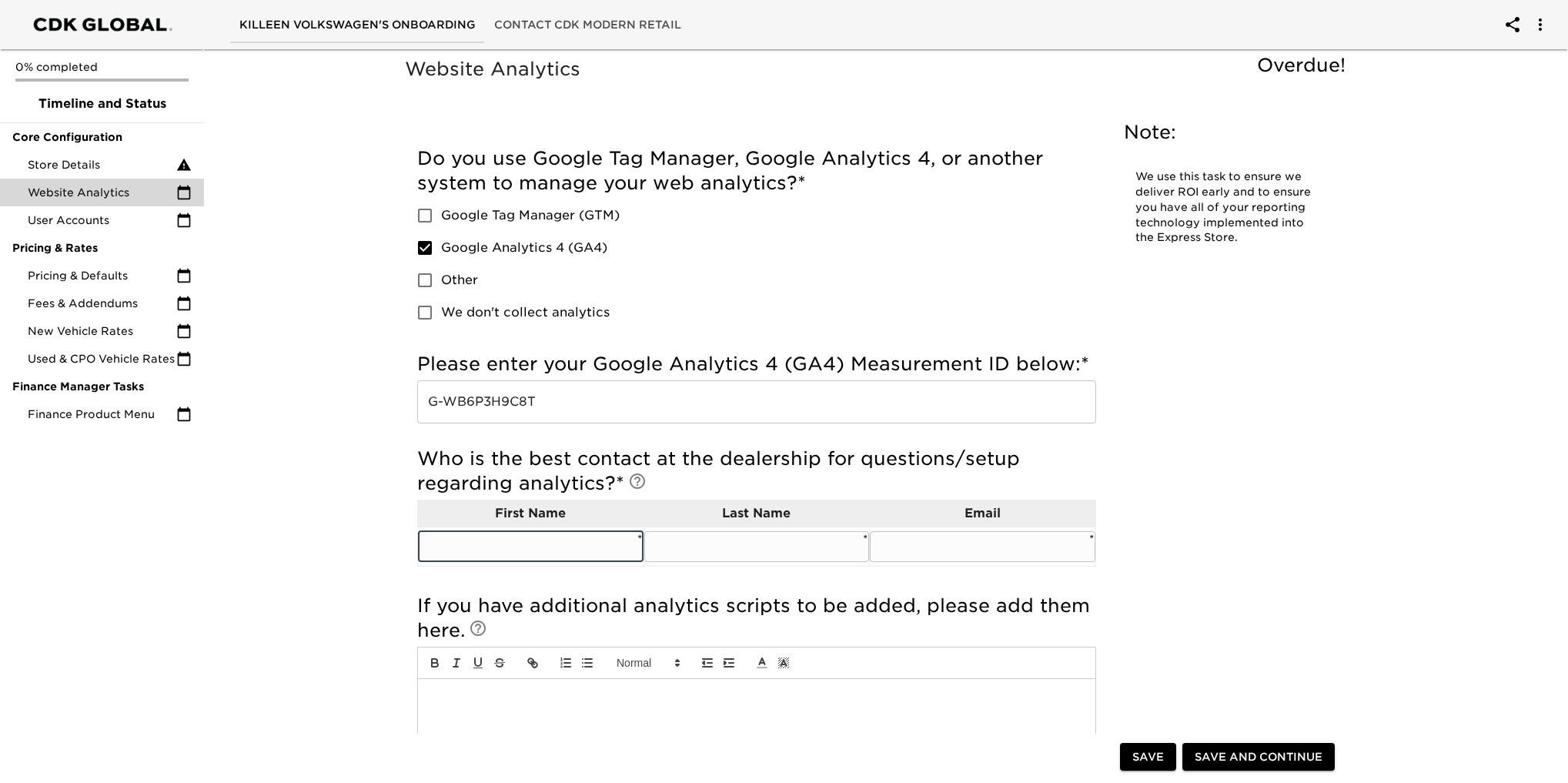
click at [503, 549] on input "text" at bounding box center [530, 547] width 226 height 31
type input "[PERSON_NAME]"
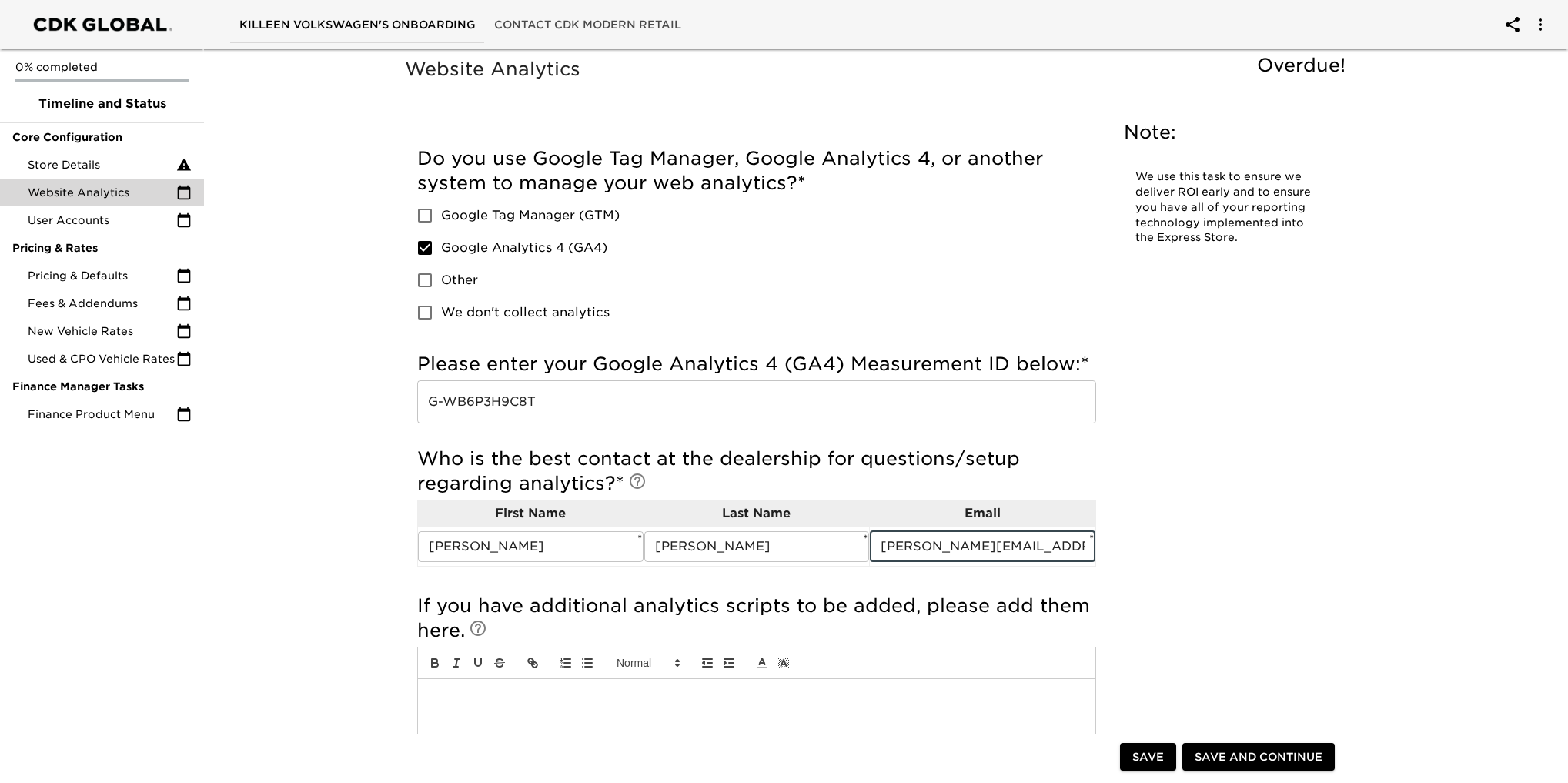
type input "[PERSON_NAME][EMAIL_ADDRESS][DOMAIN_NAME]"
click at [1390, 533] on div "Website Analytics Overdue! Note: We use this task to ensure we deliver ROI earl…" at bounding box center [879, 559] width 1370 height 1032
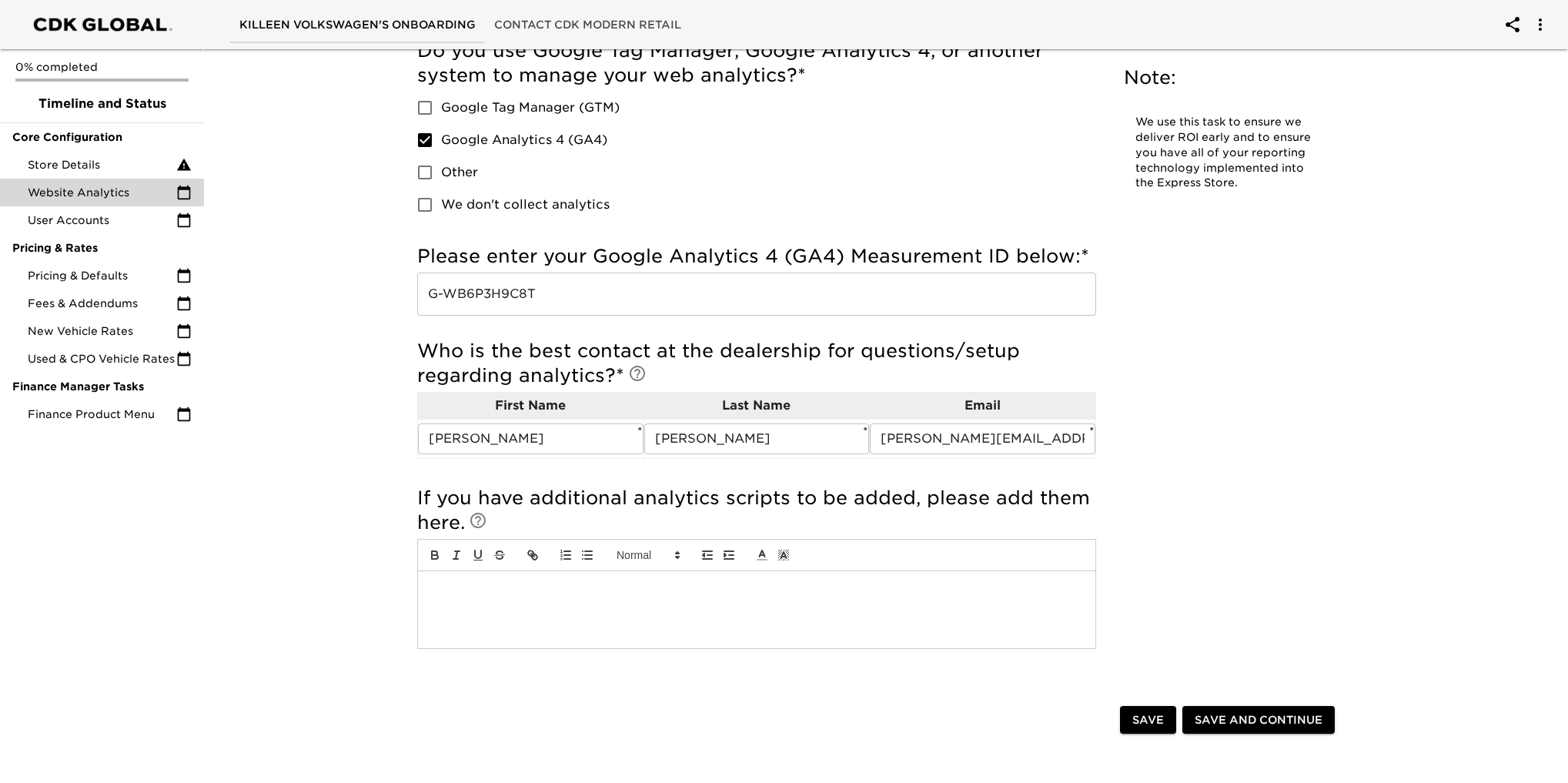
scroll to position [292, 0]
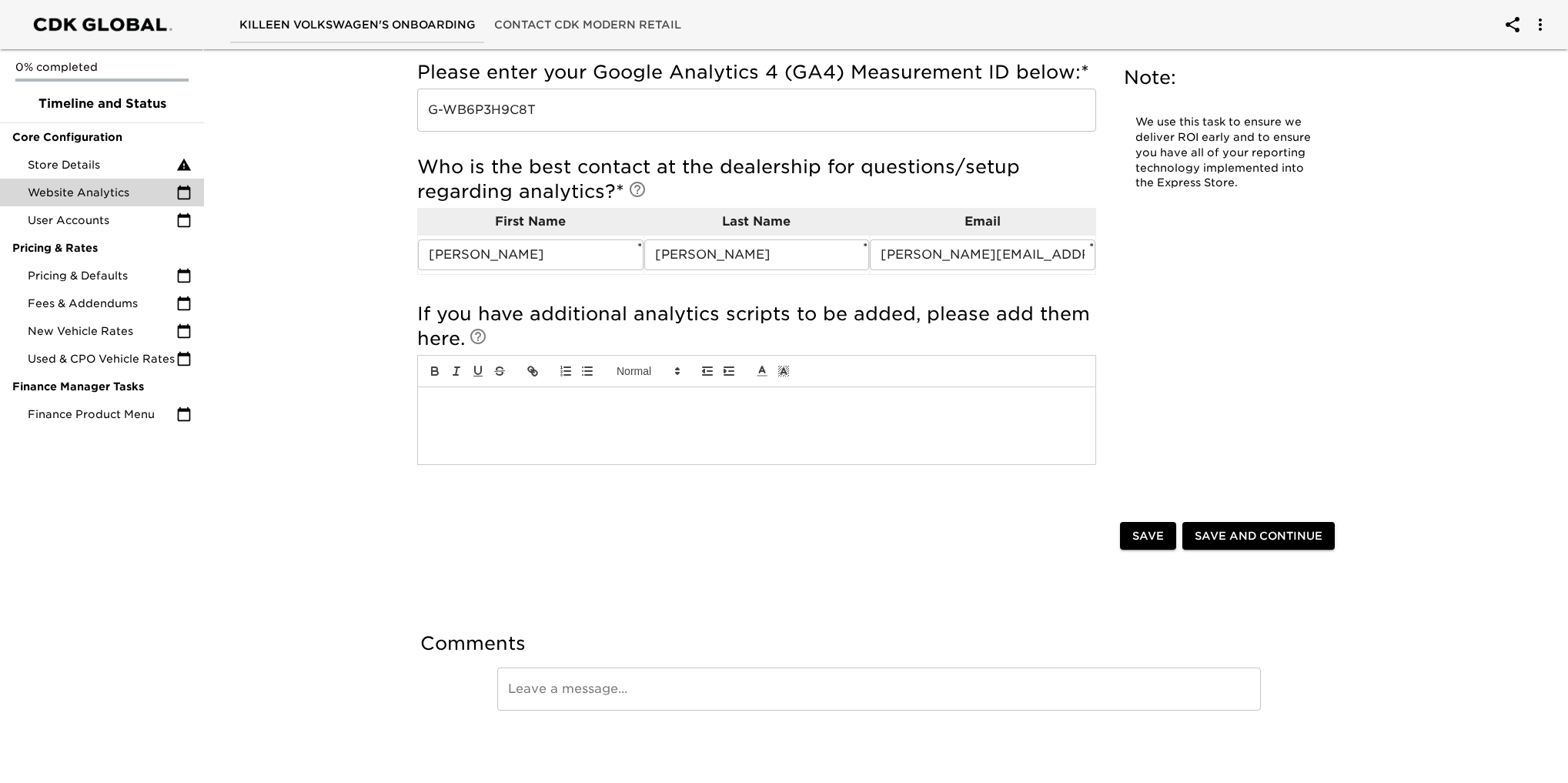
click at [1157, 535] on span "Save" at bounding box center [1148, 536] width 32 height 19
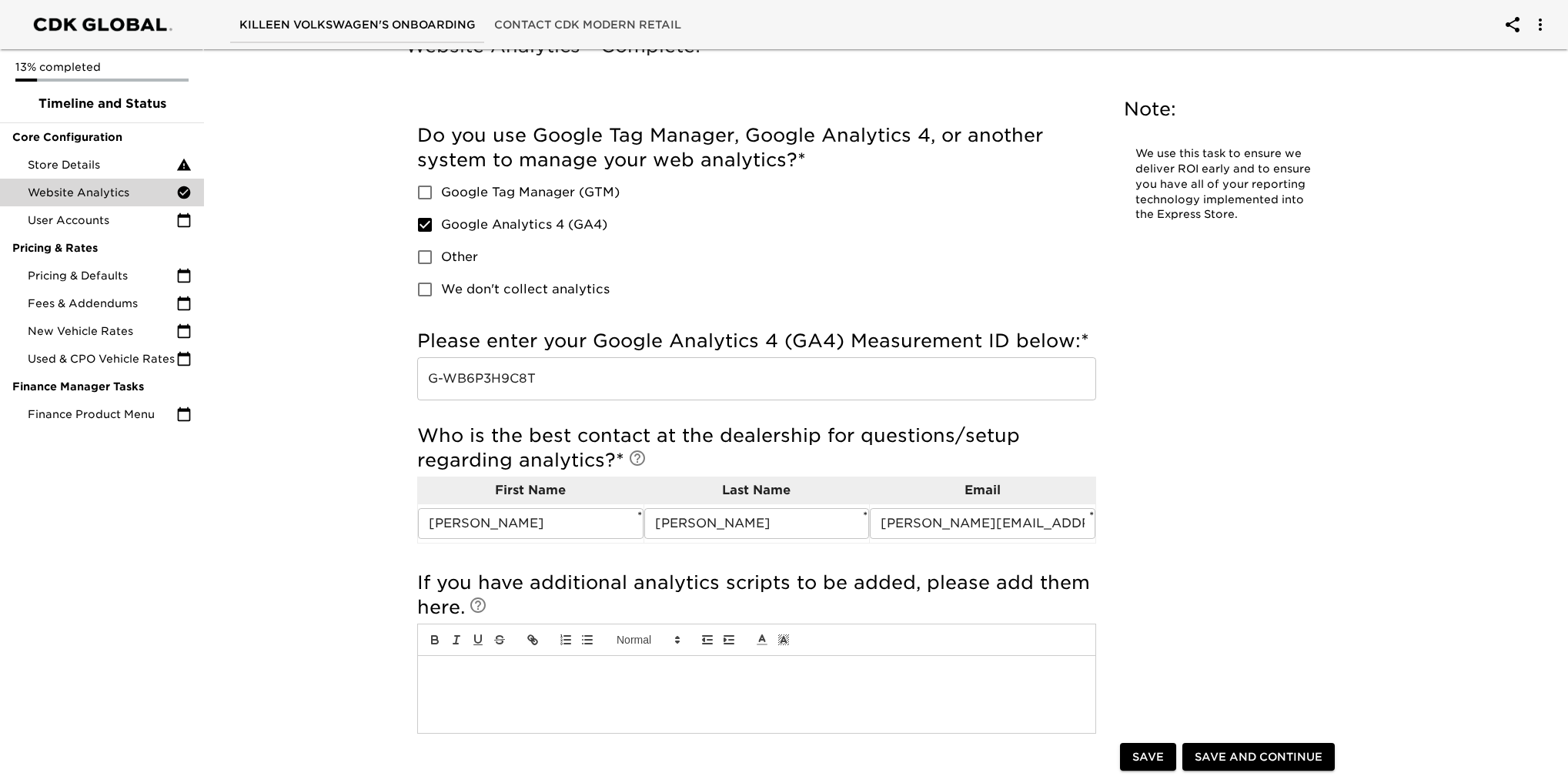
scroll to position [0, 0]
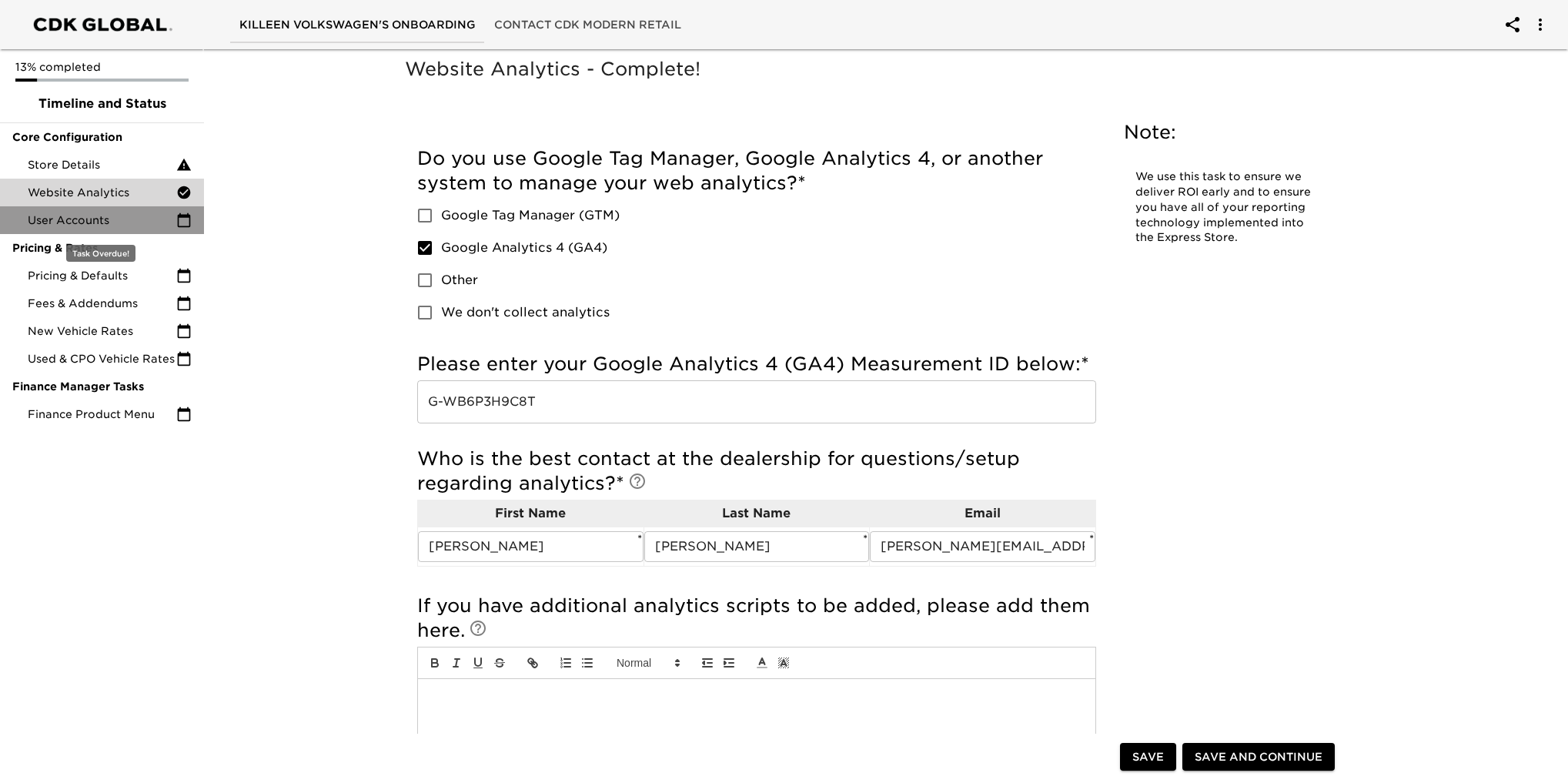
click at [70, 215] on span "User Accounts" at bounding box center [102, 220] width 148 height 15
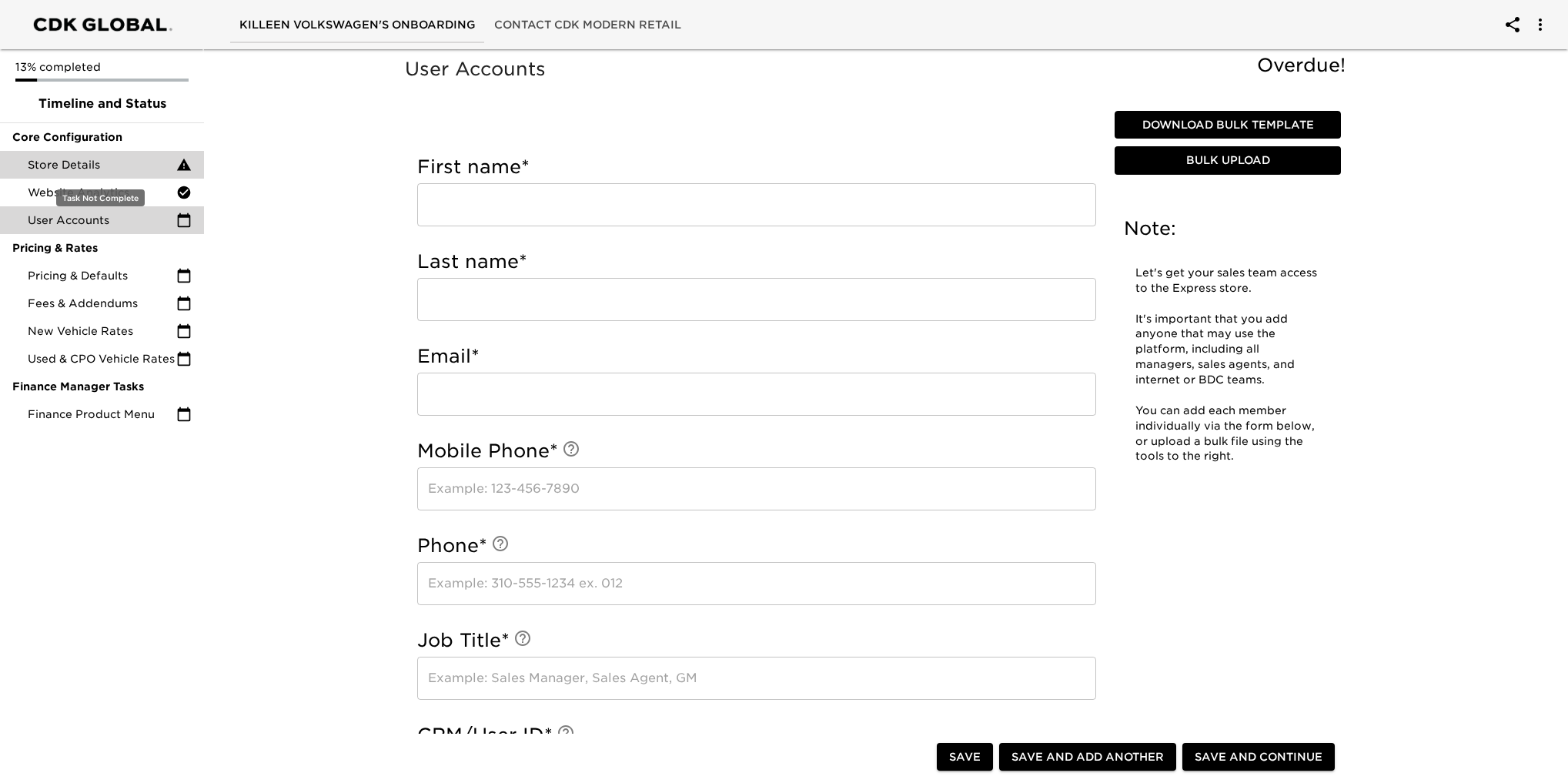
click at [69, 158] on span "Store Details" at bounding box center [102, 165] width 148 height 15
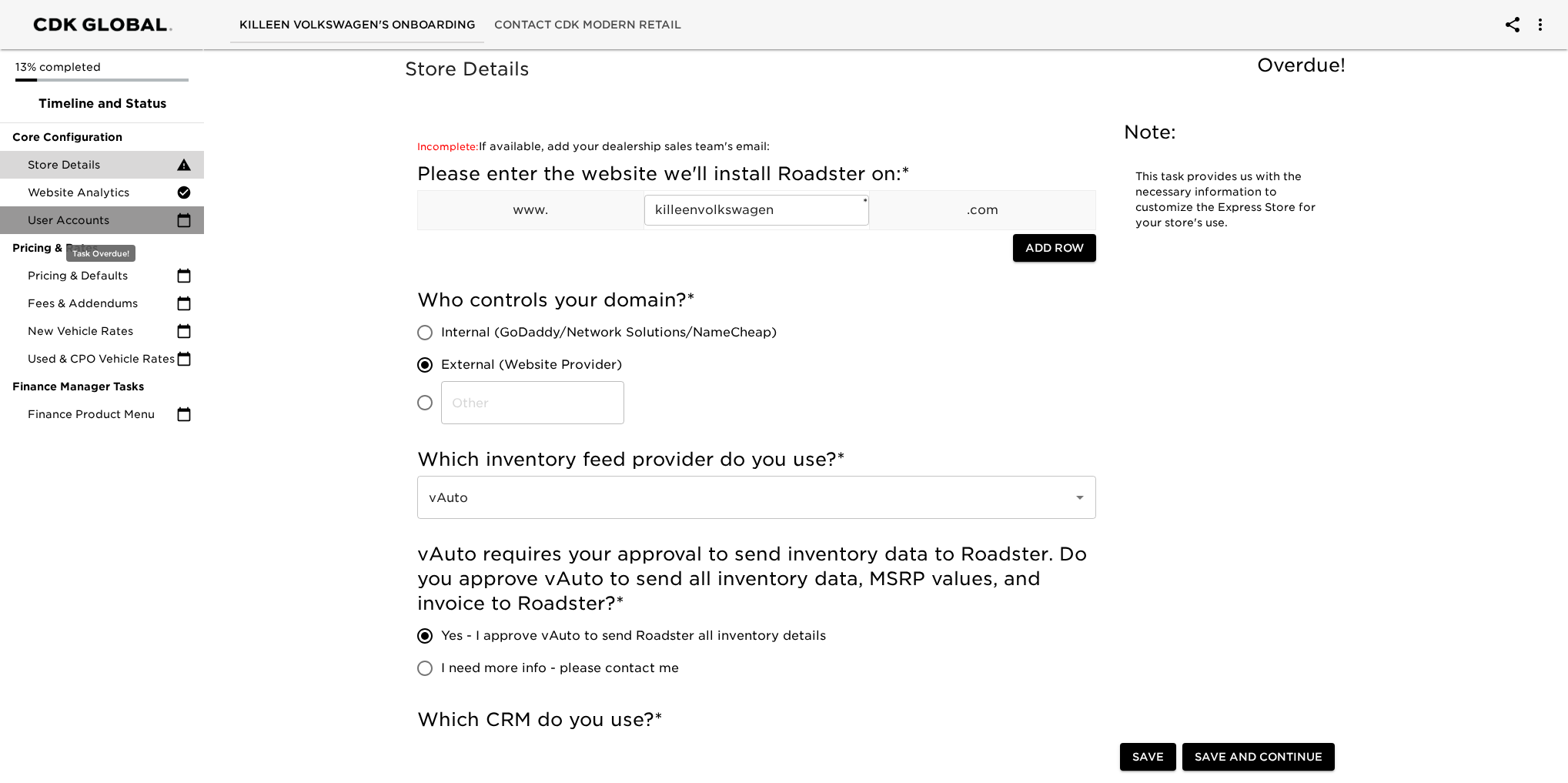
click at [88, 216] on span "User Accounts" at bounding box center [102, 220] width 148 height 15
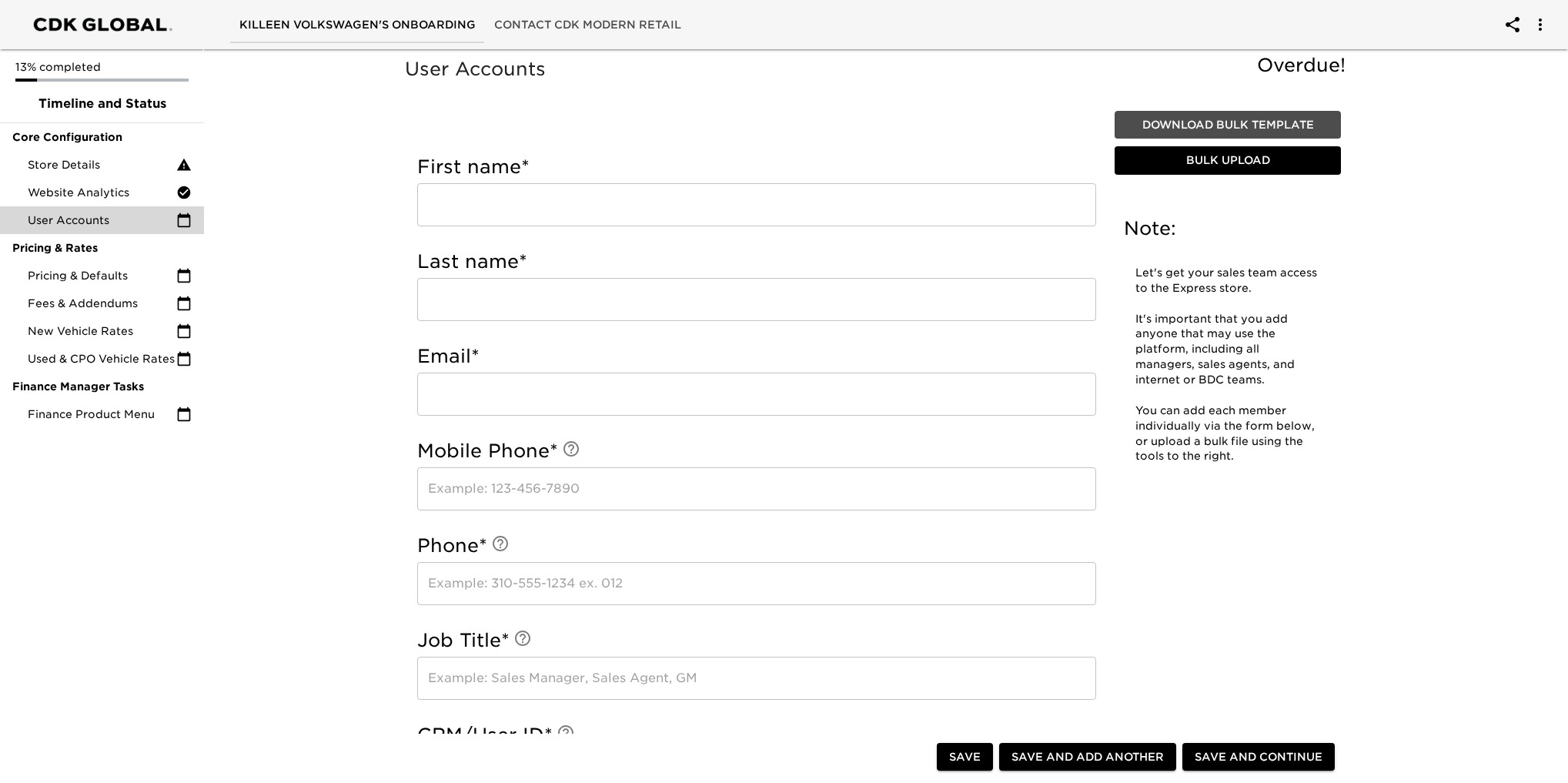
click at [1217, 131] on span "Download Bulk Template" at bounding box center [1227, 125] width 214 height 19
click at [1269, 153] on span "Bulk Upload" at bounding box center [1227, 160] width 214 height 19
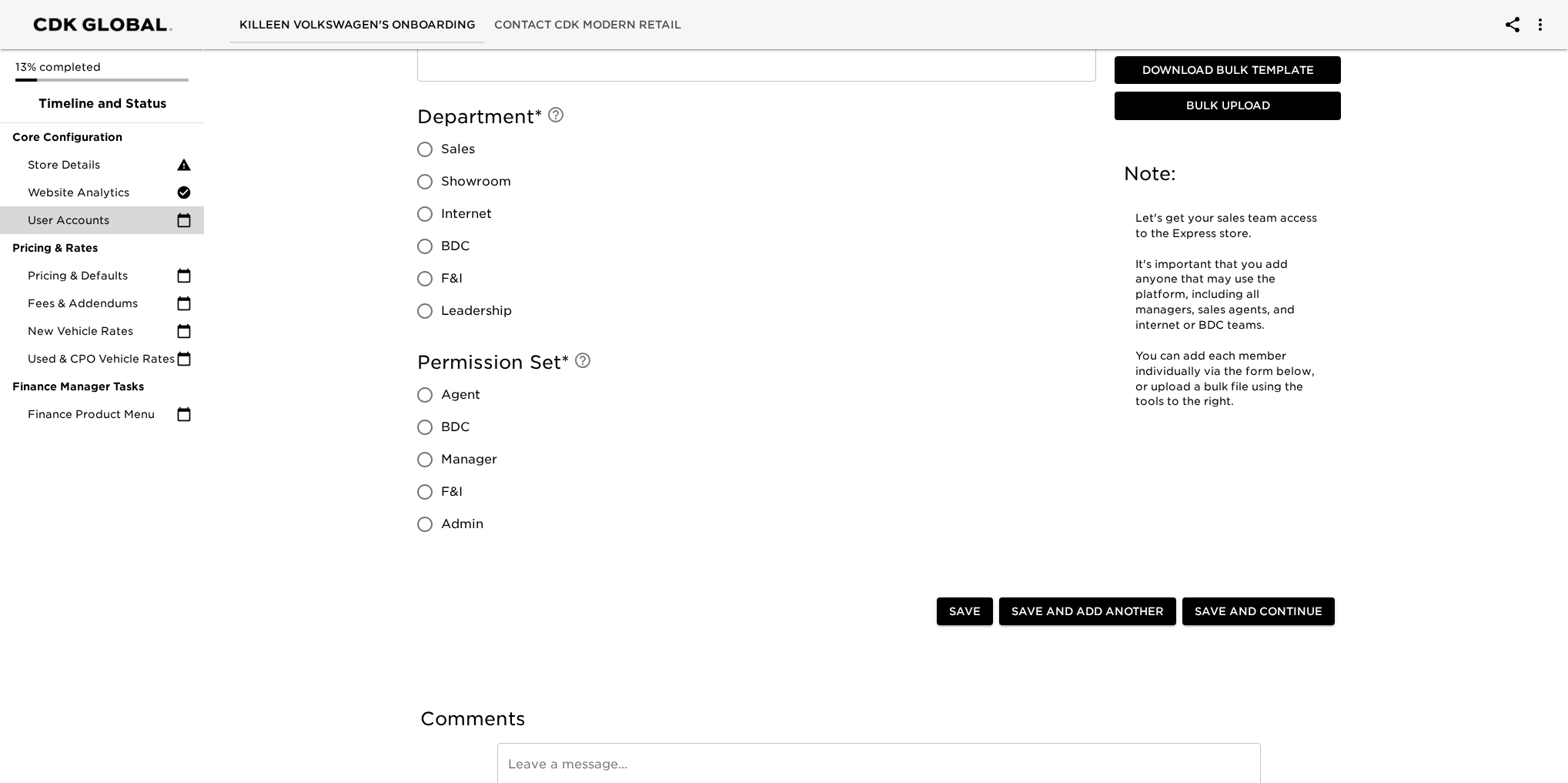
scroll to position [1219, 0]
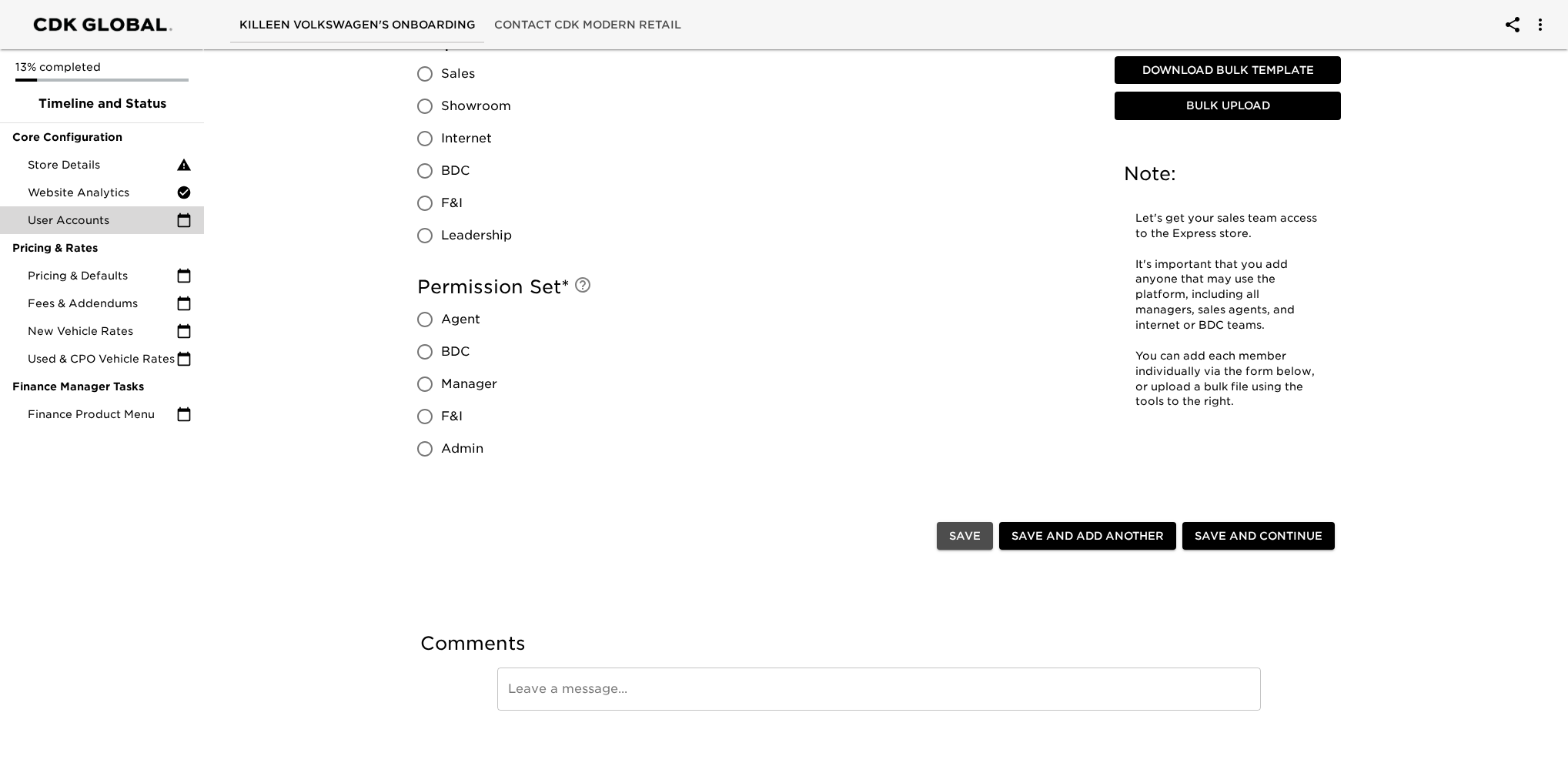
click at [981, 533] on button "Save" at bounding box center [964, 536] width 56 height 29
drag, startPoint x: 954, startPoint y: 533, endPoint x: 42, endPoint y: 164, distance: 983.8
click at [954, 533] on span "Save" at bounding box center [964, 536] width 32 height 19
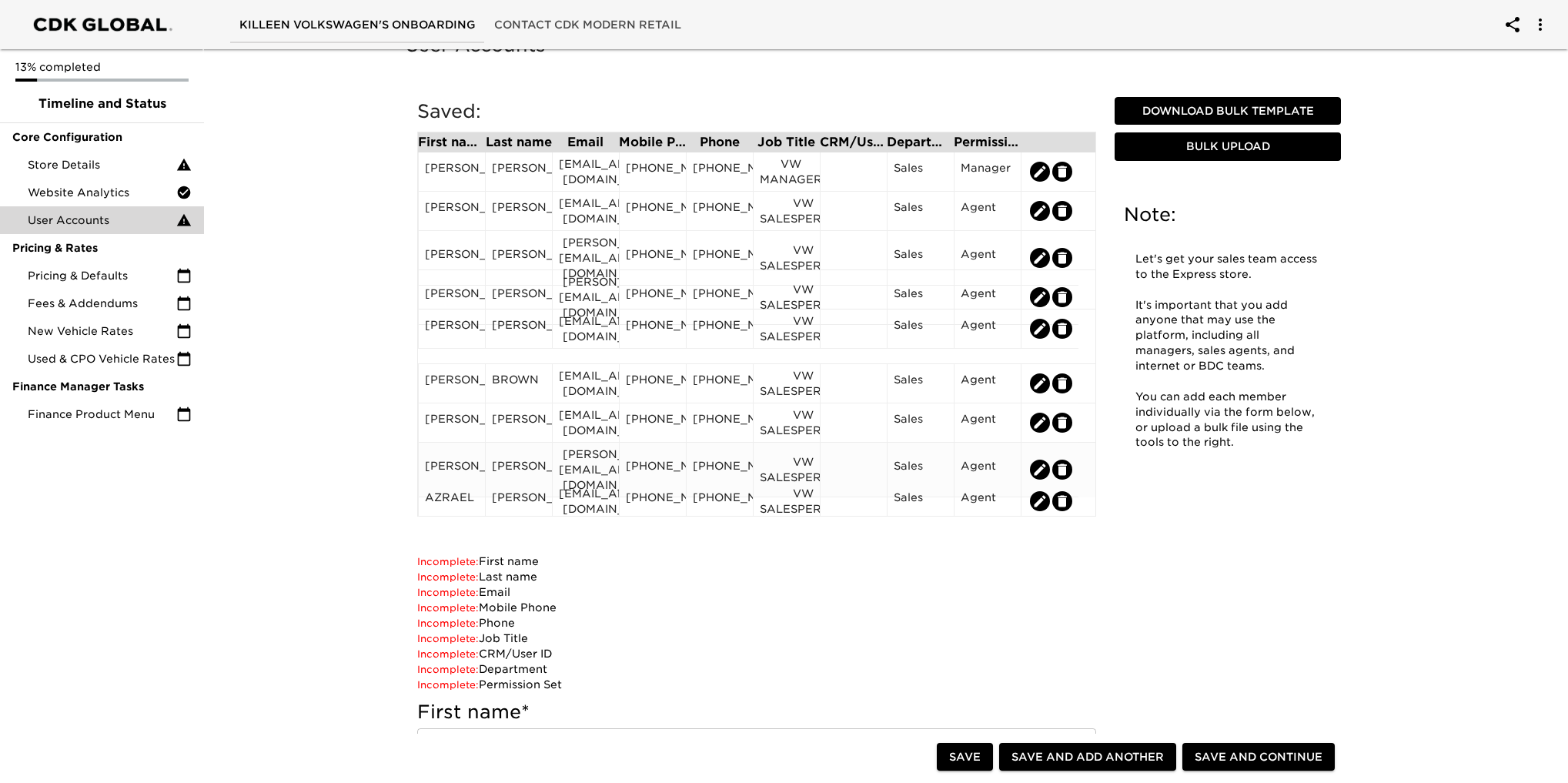
scroll to position [0, 0]
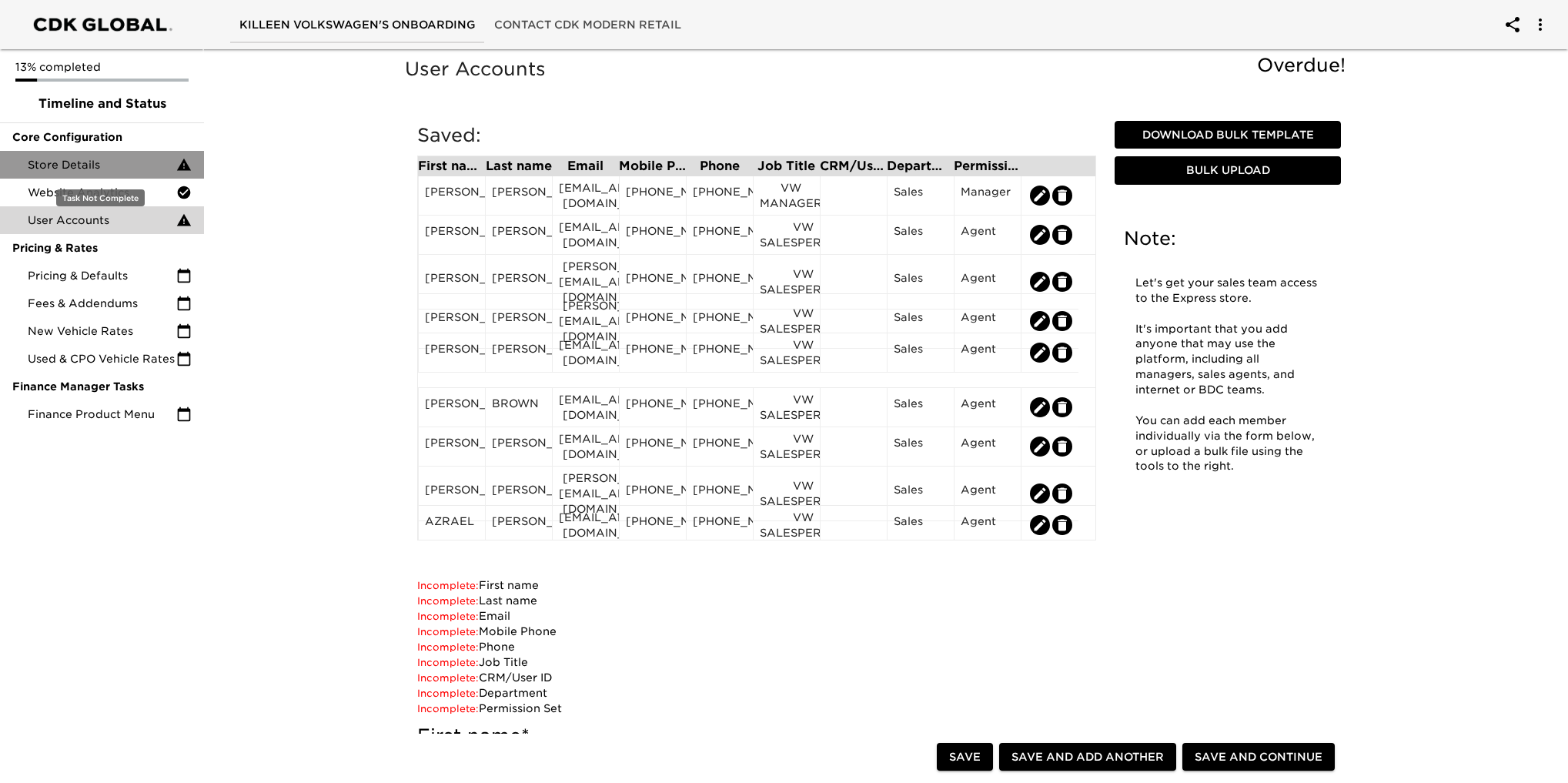
click at [68, 164] on span "Store Details" at bounding box center [102, 165] width 148 height 15
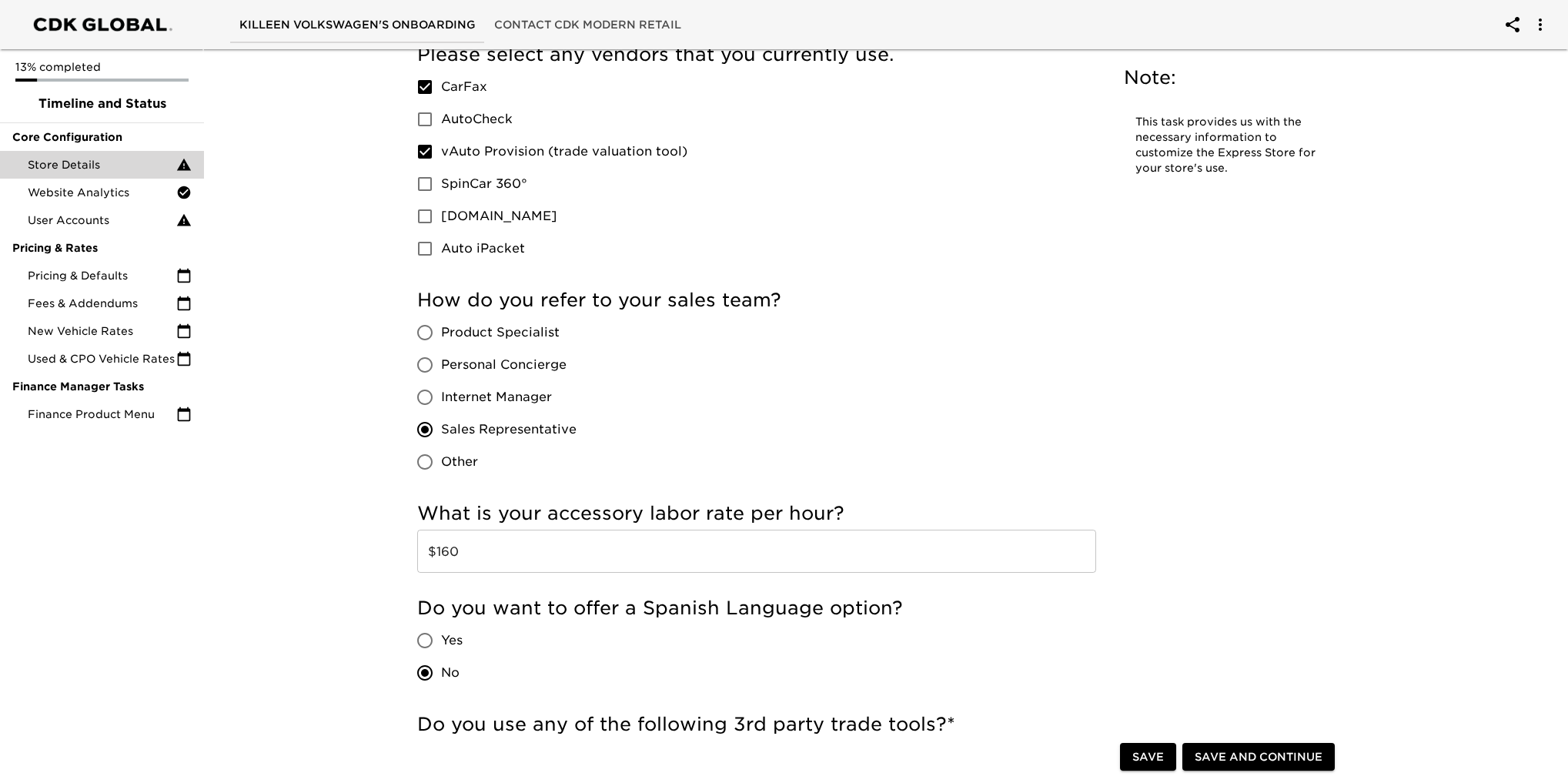
scroll to position [2156, 0]
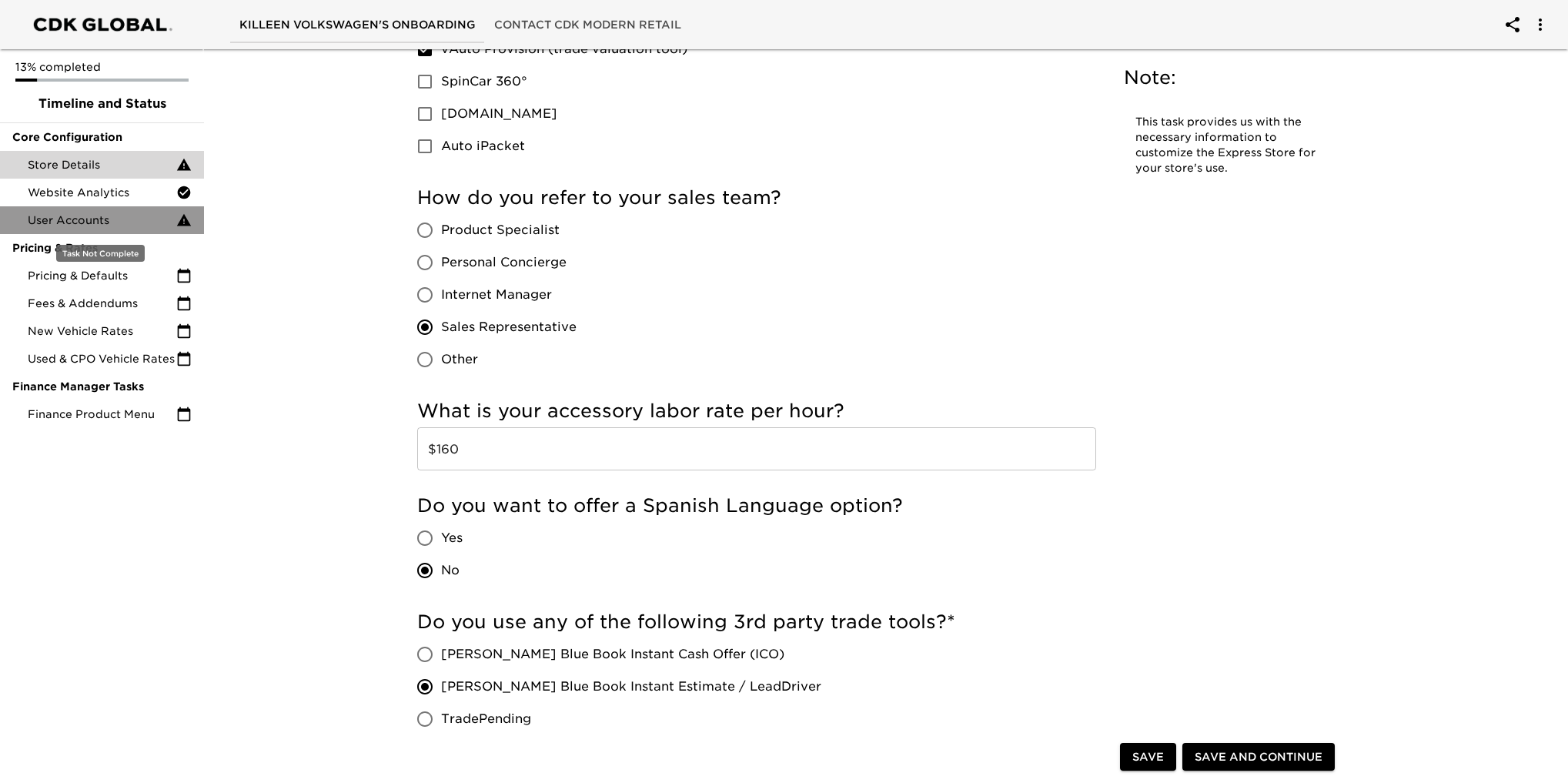
click at [62, 218] on span "User Accounts" at bounding box center [102, 220] width 148 height 15
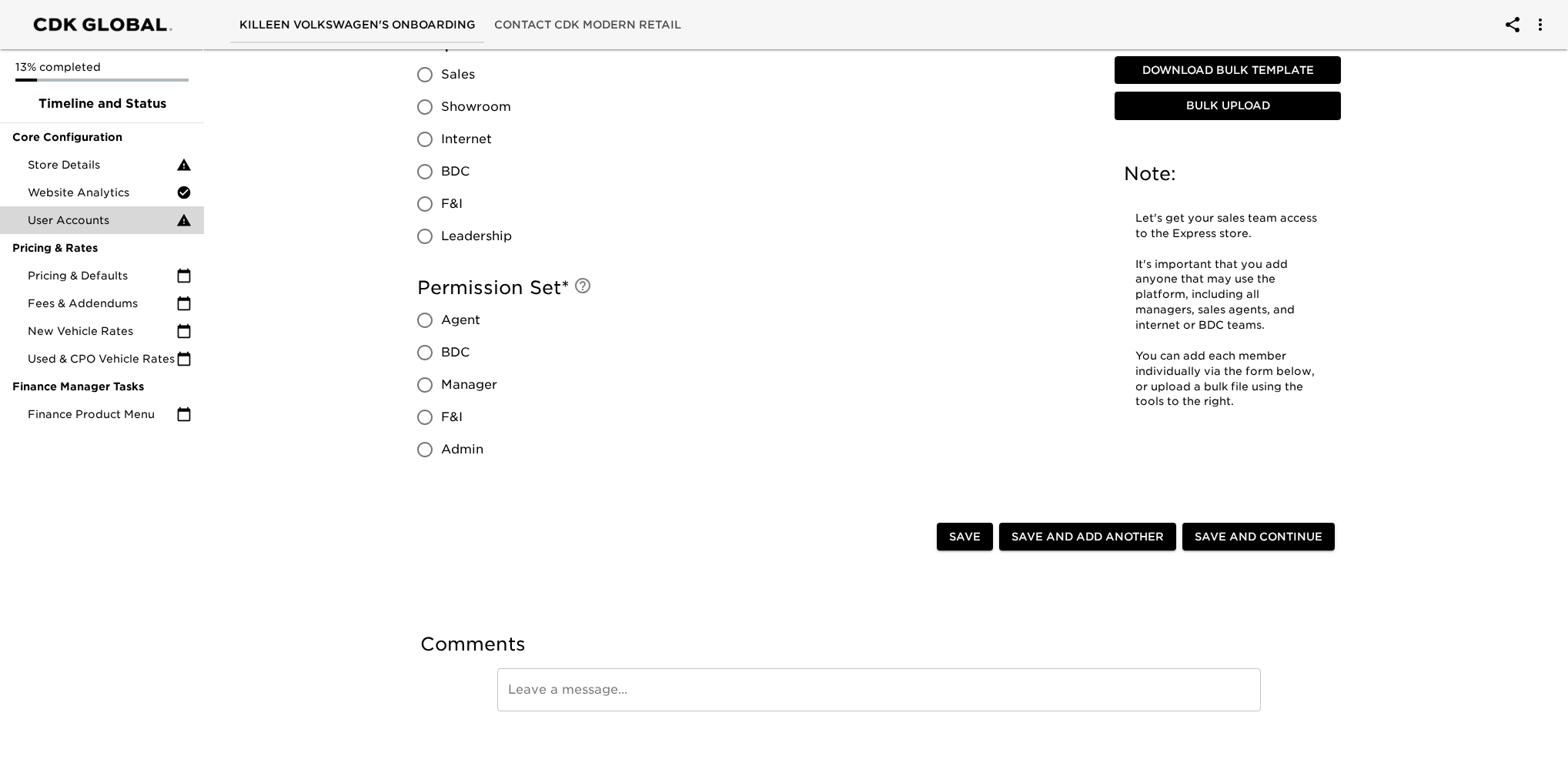
scroll to position [1219, 0]
click at [953, 533] on span "Save" at bounding box center [964, 536] width 32 height 19
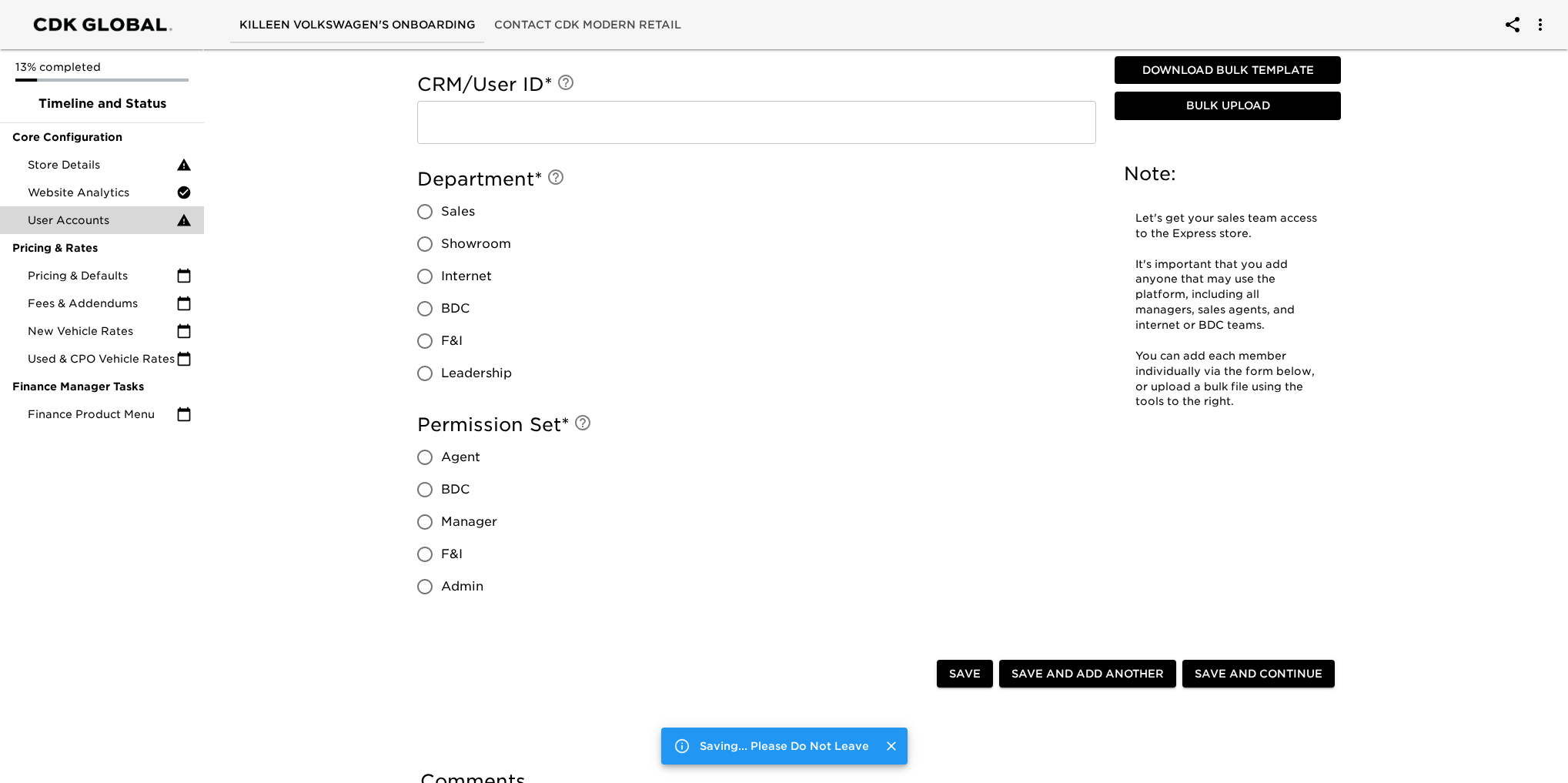
scroll to position [1358, 0]
